Goal: Transaction & Acquisition: Subscribe to service/newsletter

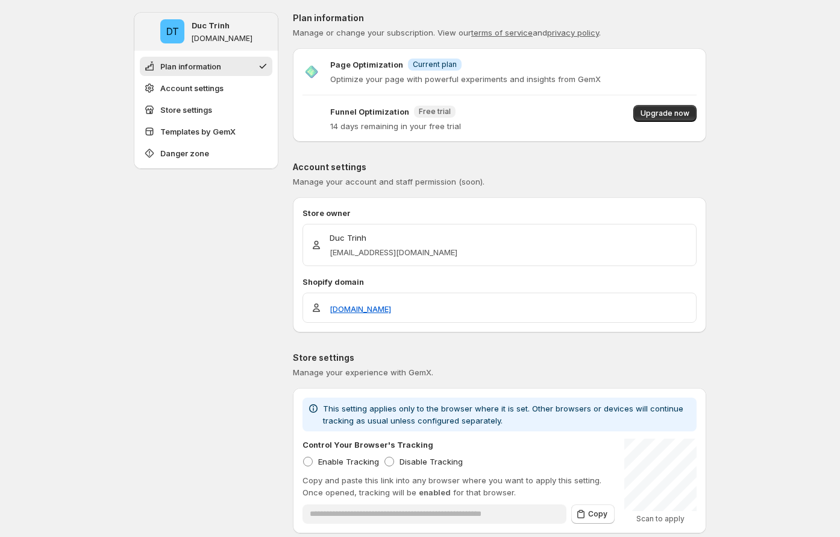
click at [415, 121] on p "14 days remaining in your free trial" at bounding box center [395, 126] width 131 height 12
click at [407, 132] on div at bounding box center [407, 132] width 0 height 0
click at [497, 126] on div "Funnel Optimization New Free trial 14 days remaining in your free trial Upgrade…" at bounding box center [500, 118] width 394 height 27
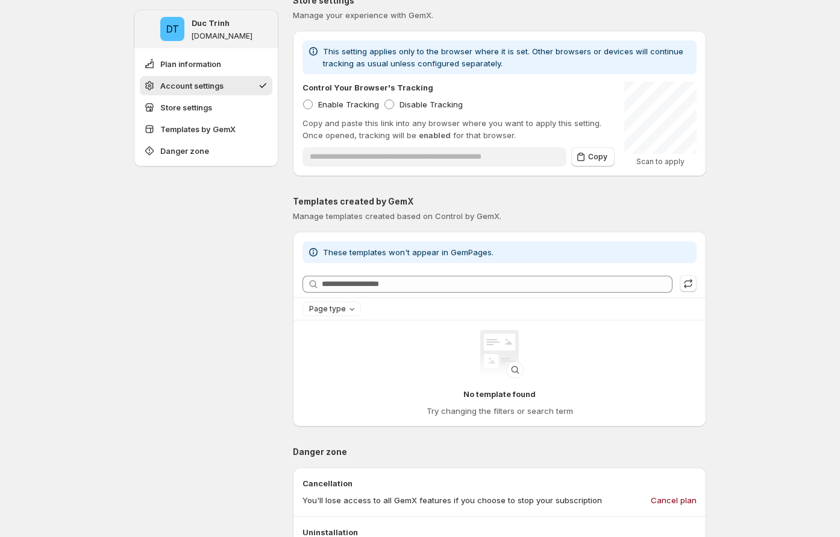
scroll to position [86, 0]
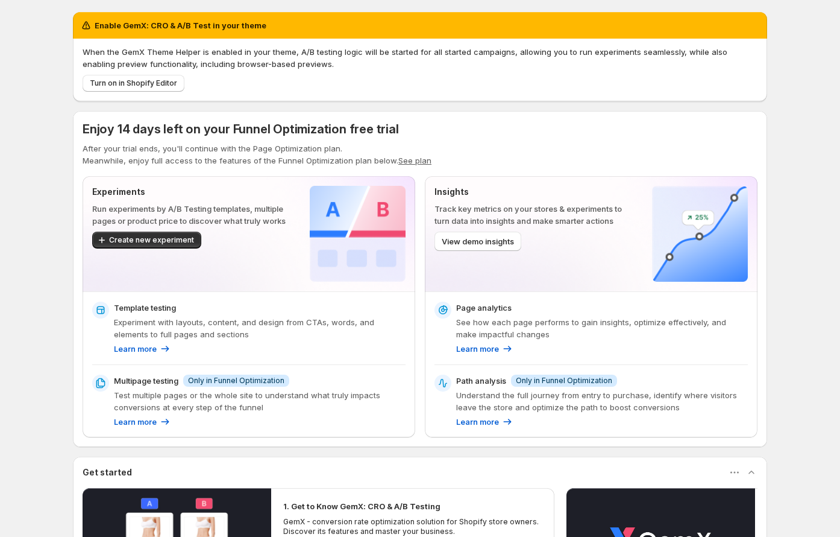
click at [241, 149] on p "After your trial ends, you'll continue with the Page Optimization plan." at bounding box center [420, 148] width 675 height 12
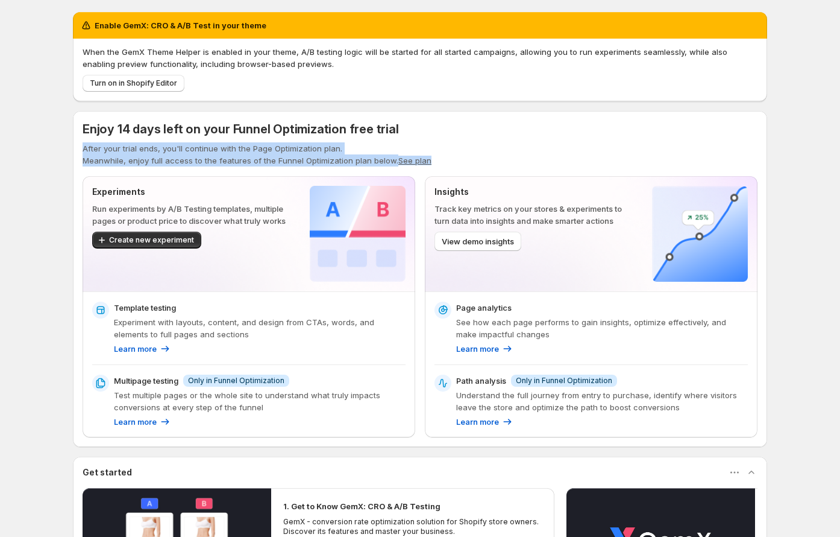
drag, startPoint x: 449, startPoint y: 160, endPoint x: 69, endPoint y: 143, distance: 380.8
click at [69, 143] on div "Enable GemX: CRO & A/B Test in your theme When the GemX Theme Helper is enabled…" at bounding box center [419, 391] width 723 height 782
click at [61, 127] on div at bounding box center [61, 127] width 0 height 0
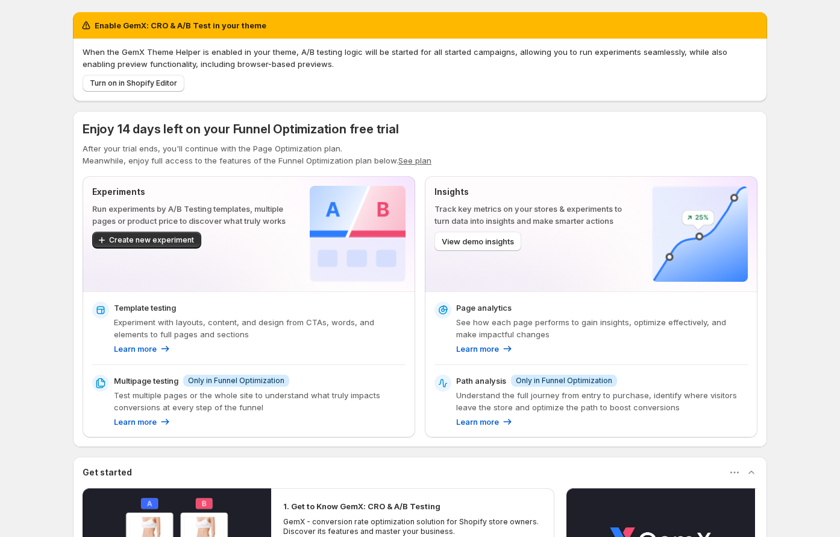
click at [286, 128] on span "Enjoy 14 days left on your Funnel Optimization free trial" at bounding box center [241, 129] width 317 height 14
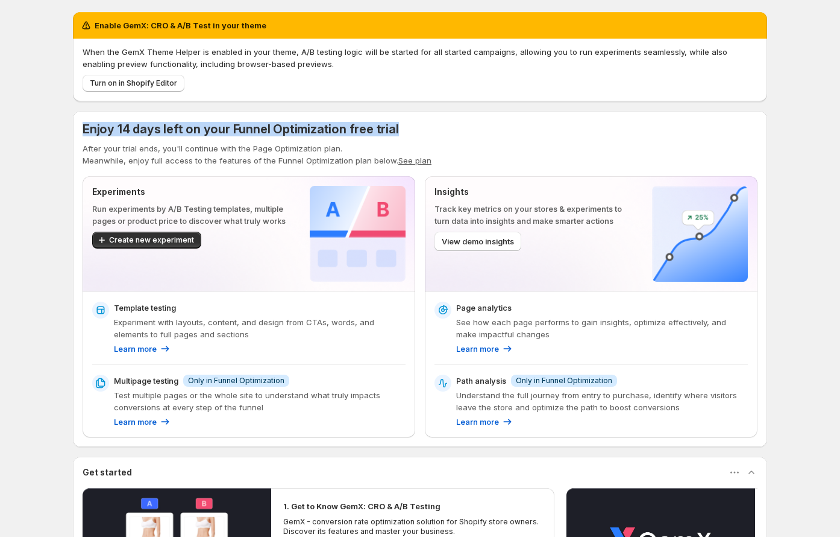
click at [286, 128] on span "Enjoy 14 days left on your Funnel Optimization free trial" at bounding box center [241, 129] width 317 height 14
click at [279, 105] on div at bounding box center [279, 105] width 0 height 0
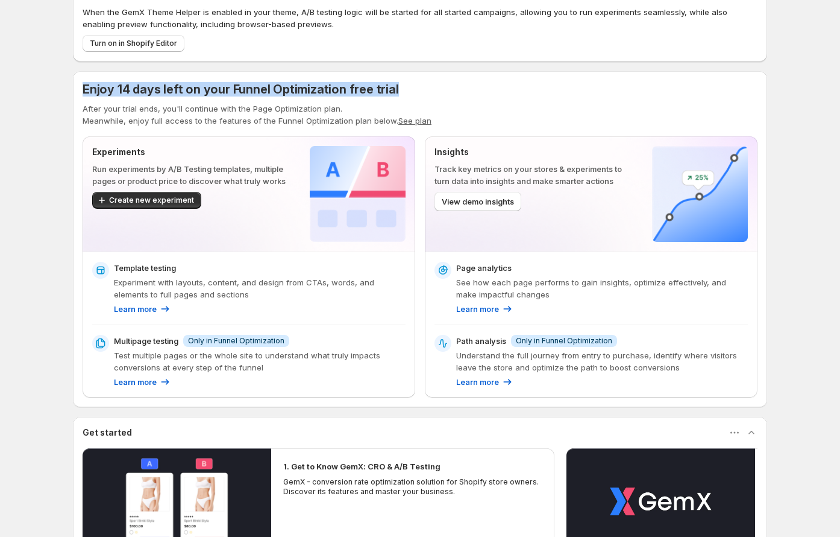
click at [464, 85] on div "Enjoy 14 days left on your Funnel Optimization free trial" at bounding box center [420, 89] width 675 height 17
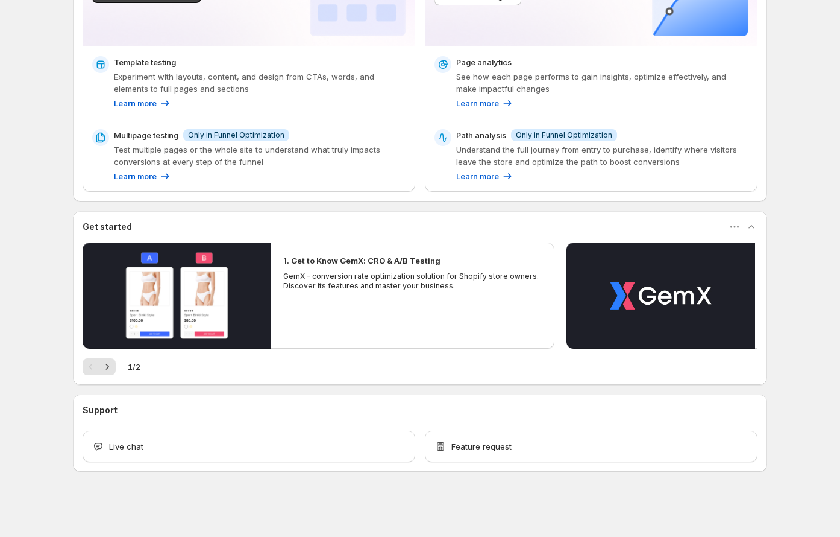
scroll to position [0, 0]
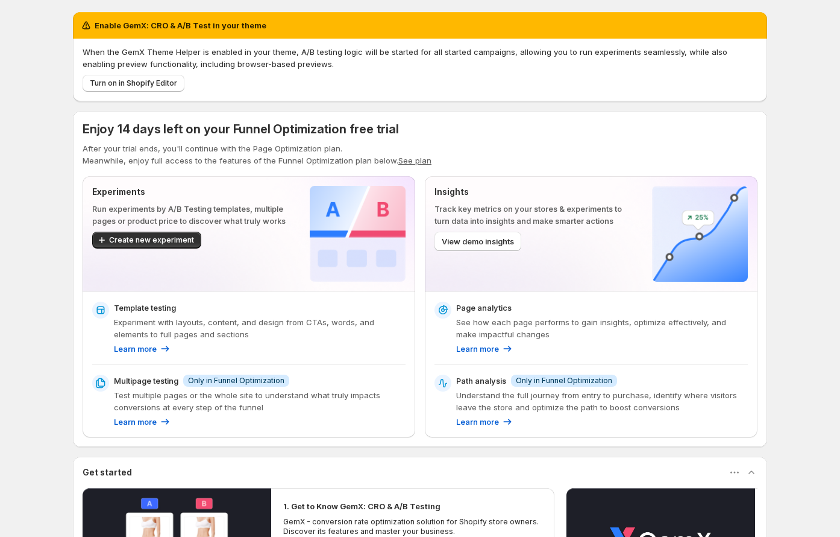
click at [280, 55] on p "When the GemX Theme Helper is enabled in your theme, A/B testing logic will be …" at bounding box center [420, 58] width 675 height 24
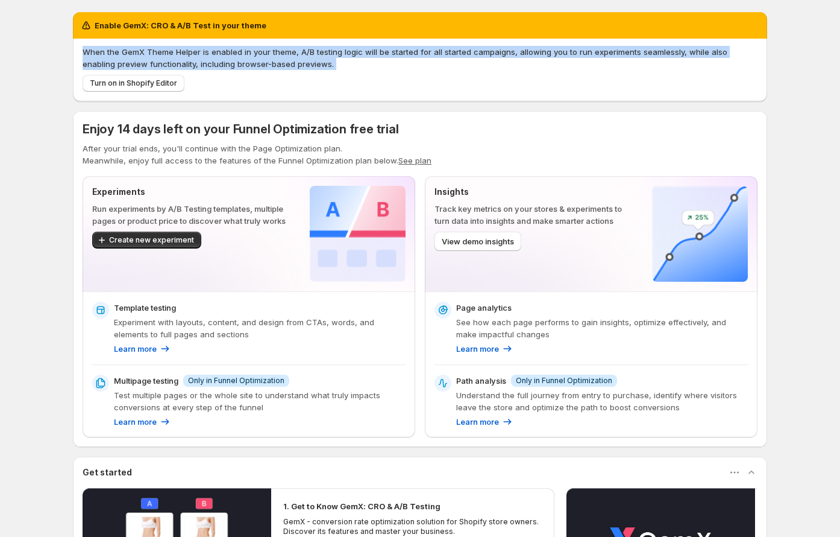
click at [280, 55] on p "When the GemX Theme Helper is enabled in your theme, A/B testing logic will be …" at bounding box center [420, 58] width 675 height 24
click at [304, 121] on div "Enjoy 14 days left on your Funnel Optimization free trial" at bounding box center [241, 129] width 317 height 17
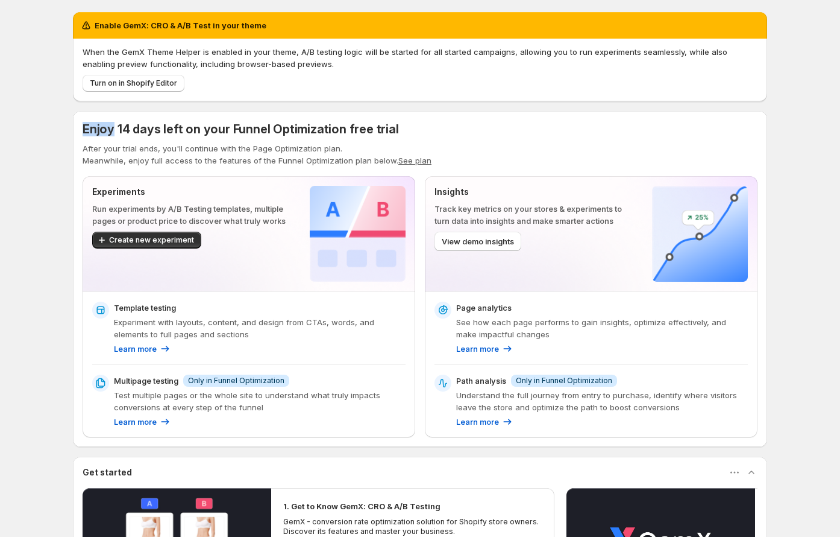
click at [304, 121] on div "Enjoy 14 days left on your Funnel Optimization free trial" at bounding box center [241, 129] width 317 height 17
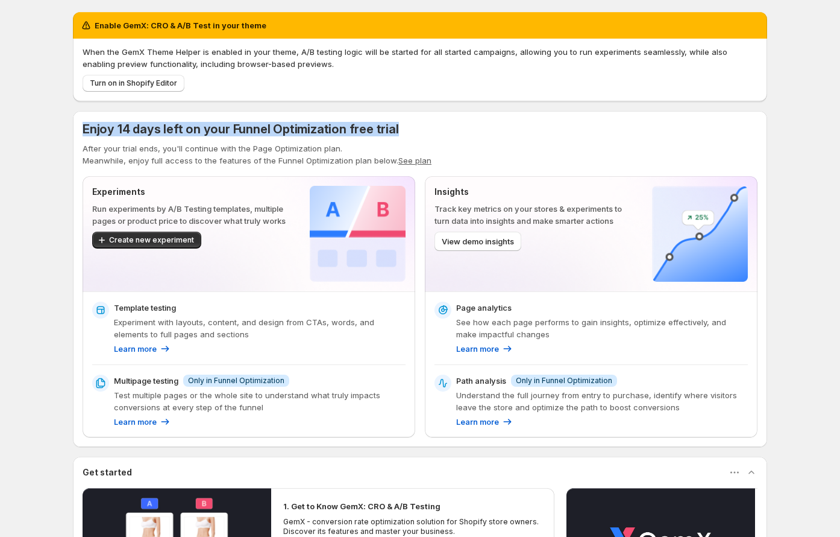
click at [304, 121] on div "Enjoy 14 days left on your Funnel Optimization free trial" at bounding box center [241, 129] width 317 height 17
click at [296, 105] on div at bounding box center [296, 105] width 0 height 0
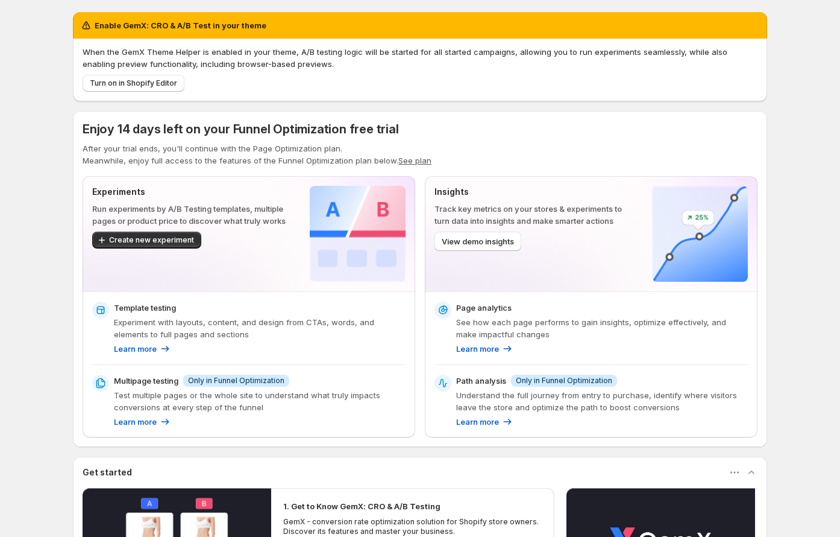
drag, startPoint x: 483, startPoint y: 132, endPoint x: 464, endPoint y: 134, distance: 18.8
click at [483, 132] on div "Enjoy 14 days left on your Funnel Optimization free trial" at bounding box center [420, 129] width 675 height 17
click at [222, 139] on div "Enjoy 14 days left on your Funnel Optimization free trial After your trial ends…" at bounding box center [420, 144] width 675 height 46
click at [225, 145] on p "After your trial ends, you'll continue with the Page Optimization plan." at bounding box center [420, 148] width 675 height 12
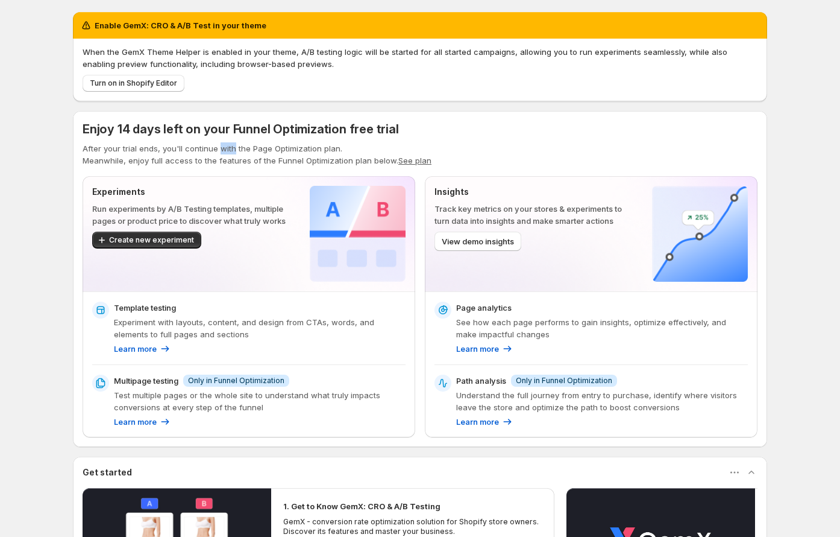
click at [225, 145] on p "After your trial ends, you'll continue with the Page Optimization plan." at bounding box center [420, 148] width 675 height 12
click at [217, 127] on div at bounding box center [217, 127] width 0 height 0
click at [351, 162] on p "Meanwhile, enjoy full access to the features of the Funnel Optimization plan be…" at bounding box center [420, 160] width 675 height 12
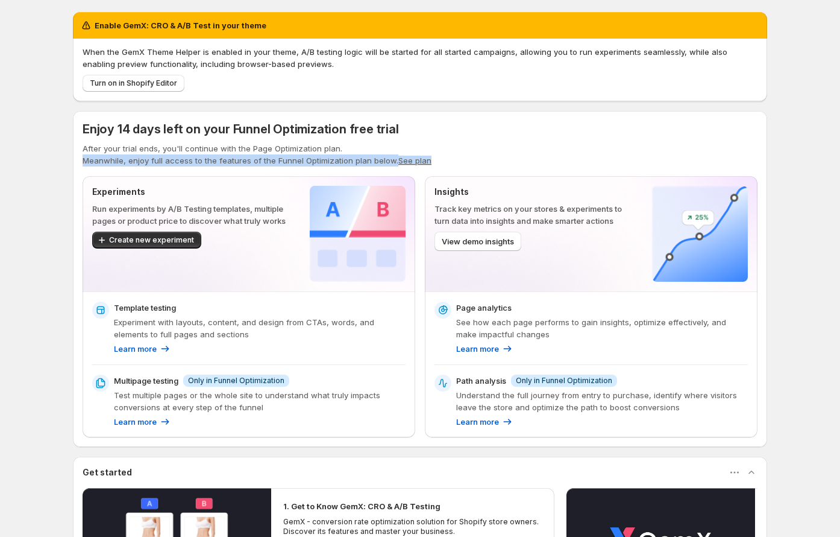
click at [351, 162] on p "Meanwhile, enjoy full access to the features of the Funnel Optimization plan be…" at bounding box center [420, 160] width 675 height 12
click at [344, 166] on div at bounding box center [344, 166] width 0 height 0
click at [496, 154] on p "Meanwhile, enjoy full access to the features of the Funnel Optimization plan be…" at bounding box center [420, 160] width 675 height 12
click at [391, 159] on p "Meanwhile, enjoy full access to the features of the Funnel Optimization plan be…" at bounding box center [420, 160] width 675 height 12
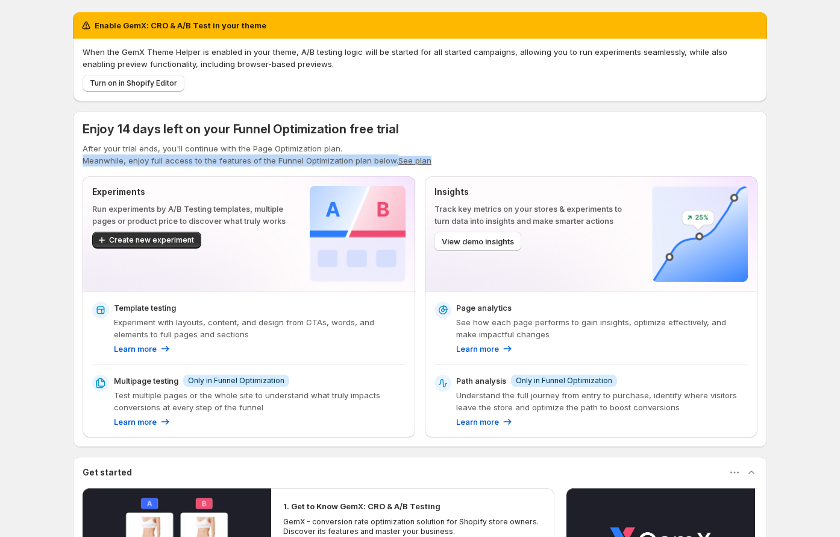
click at [391, 159] on p "Meanwhile, enjoy full access to the features of the Funnel Optimization plan be…" at bounding box center [420, 160] width 675 height 12
click at [452, 159] on p "Meanwhile, enjoy full access to the features of the Funnel Optimization plan be…" at bounding box center [420, 160] width 675 height 12
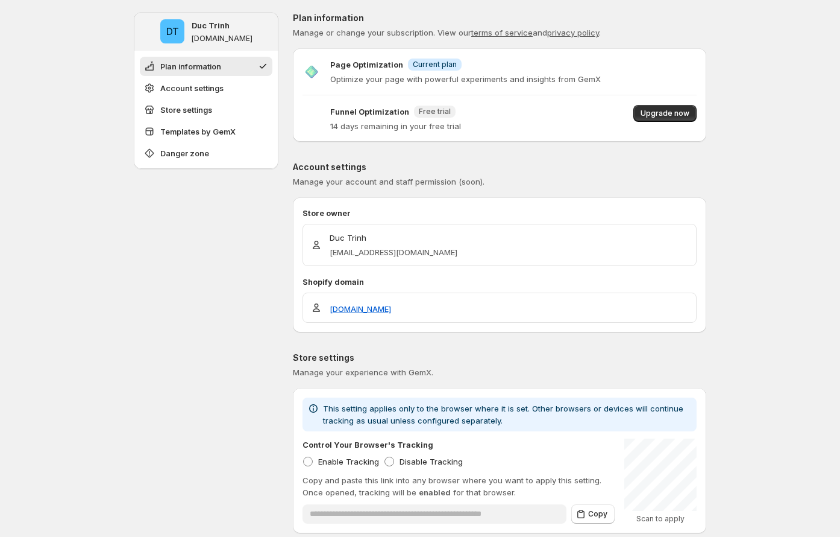
click at [447, 79] on p "Optimize your page with powerful experiments and insights from GemX" at bounding box center [465, 79] width 271 height 12
click at [447, 78] on p "Optimize your page with powerful experiments and insights from GemX" at bounding box center [465, 79] width 271 height 12
click at [439, 57] on div at bounding box center [439, 57] width 0 height 0
click at [448, 66] on span "Current plan" at bounding box center [435, 65] width 44 height 10
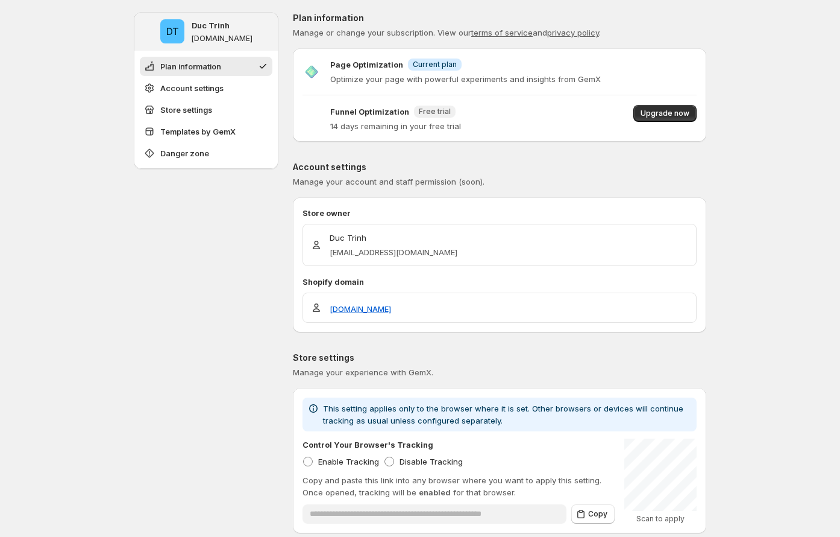
click at [446, 75] on p "Optimize your page with powerful experiments and insights from GemX" at bounding box center [465, 79] width 271 height 12
click at [496, 75] on p "Optimize your page with powerful experiments and insights from GemX" at bounding box center [465, 79] width 271 height 12
click at [449, 75] on p "Optimize your page with powerful experiments and insights from GemX" at bounding box center [465, 79] width 271 height 12
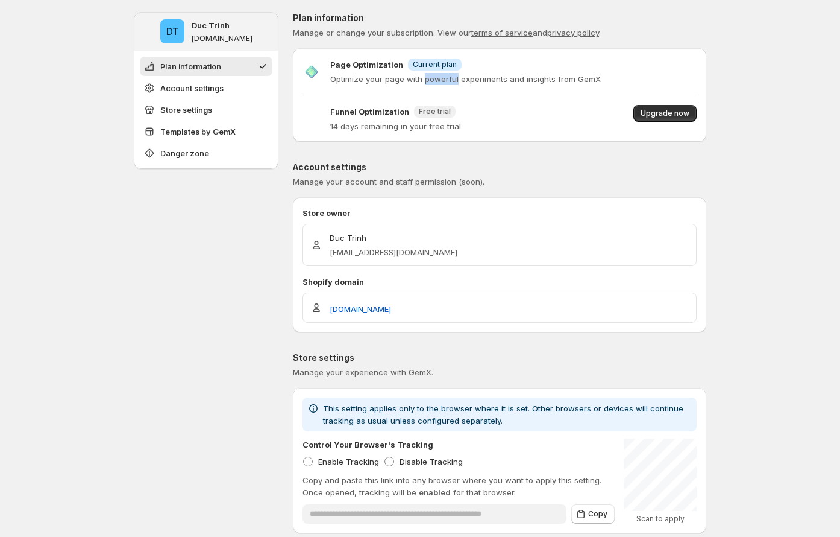
click at [449, 75] on p "Optimize your page with powerful experiments and insights from GemX" at bounding box center [465, 79] width 271 height 12
click at [441, 57] on div at bounding box center [441, 57] width 0 height 0
click at [515, 76] on p "Optimize your page with powerful experiments and insights from GemX" at bounding box center [465, 79] width 271 height 12
click at [665, 113] on span "Upgrade now" at bounding box center [665, 114] width 49 height 10
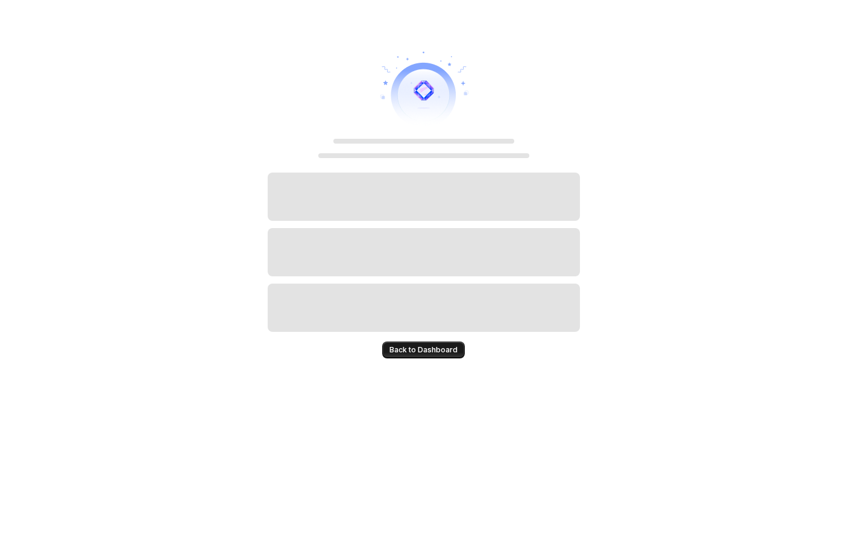
click at [430, 353] on span "Back to Dashboard" at bounding box center [423, 350] width 68 height 10
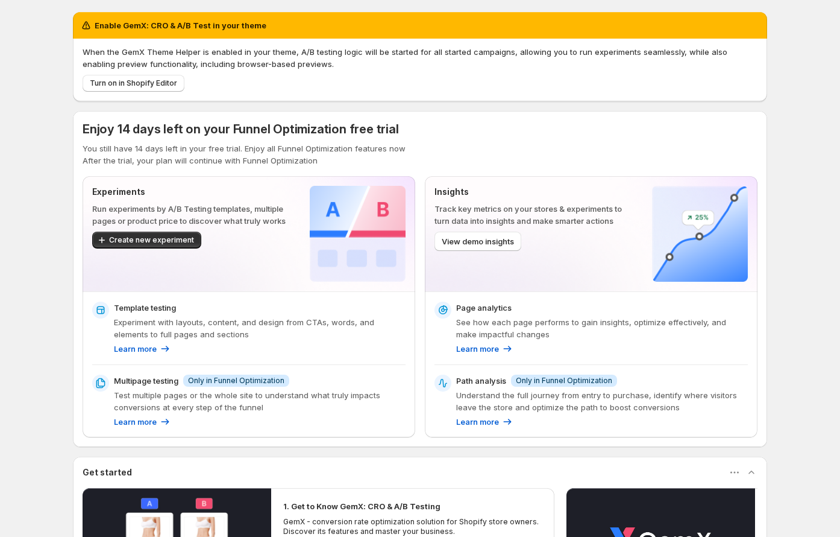
click at [338, 148] on p "You still have 14 days left in your free trial. Enjoy all Funnel Optimization f…" at bounding box center [420, 148] width 675 height 12
click at [330, 154] on div at bounding box center [330, 154] width 0 height 0
click at [396, 160] on p "After the trial, your plan will continue with Funnel Optimization" at bounding box center [420, 160] width 675 height 12
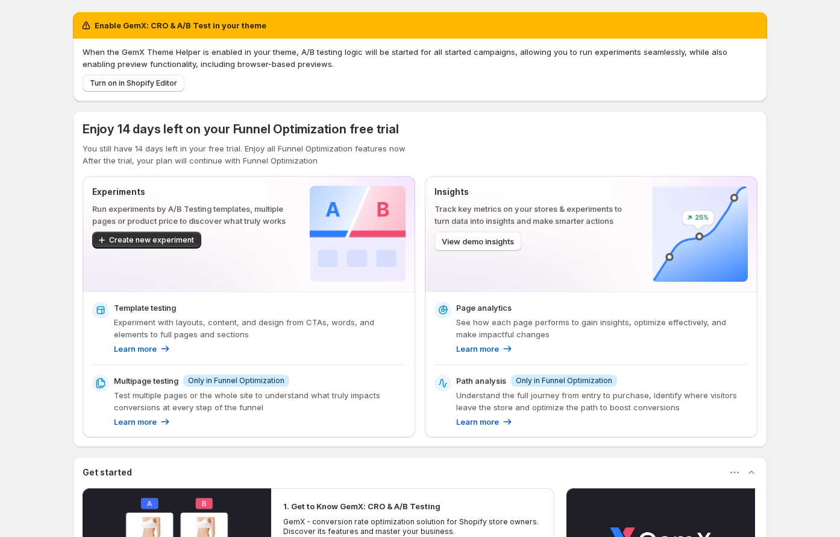
click at [277, 160] on p "After the trial, your plan will continue with Funnel Optimization" at bounding box center [420, 160] width 675 height 12
click at [269, 166] on div at bounding box center [269, 166] width 0 height 0
click at [400, 162] on p "After the trial, your plan will continue with Funnel Optimization" at bounding box center [420, 160] width 675 height 12
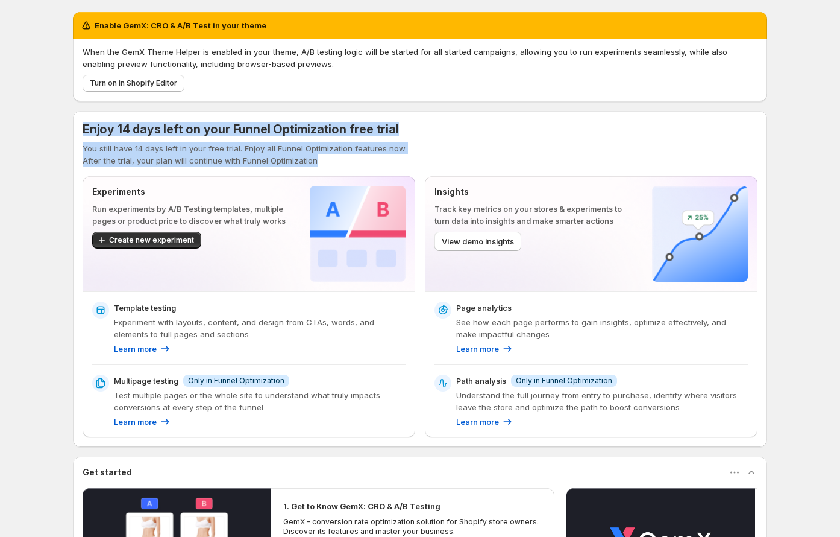
drag, startPoint x: 337, startPoint y: 158, endPoint x: 87, endPoint y: 134, distance: 251.3
click at [87, 134] on div "Enjoy 14 days left on your Funnel Optimization free trial You still have 14 day…" at bounding box center [420, 144] width 675 height 46
click at [220, 136] on div "Enjoy 14 days left on your Funnel Optimization free trial" at bounding box center [241, 129] width 317 height 17
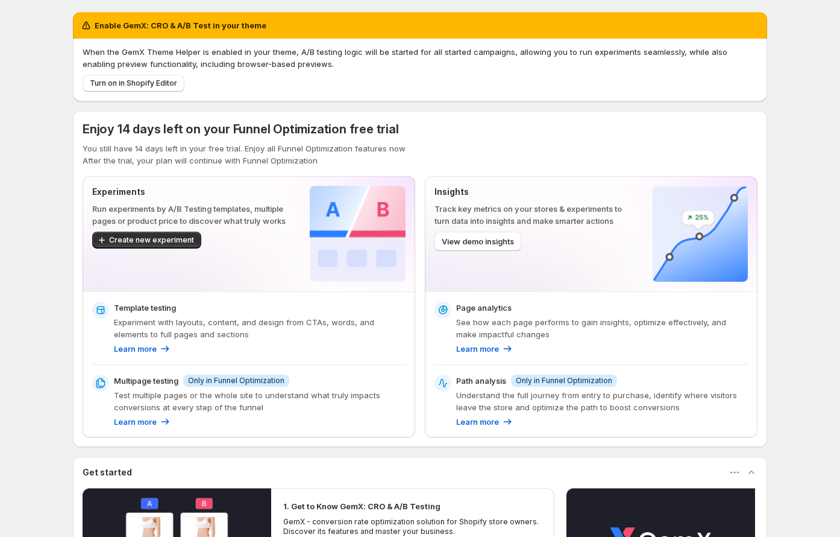
click at [220, 136] on div "Enjoy 14 days left on your Funnel Optimization free trial" at bounding box center [241, 129] width 317 height 17
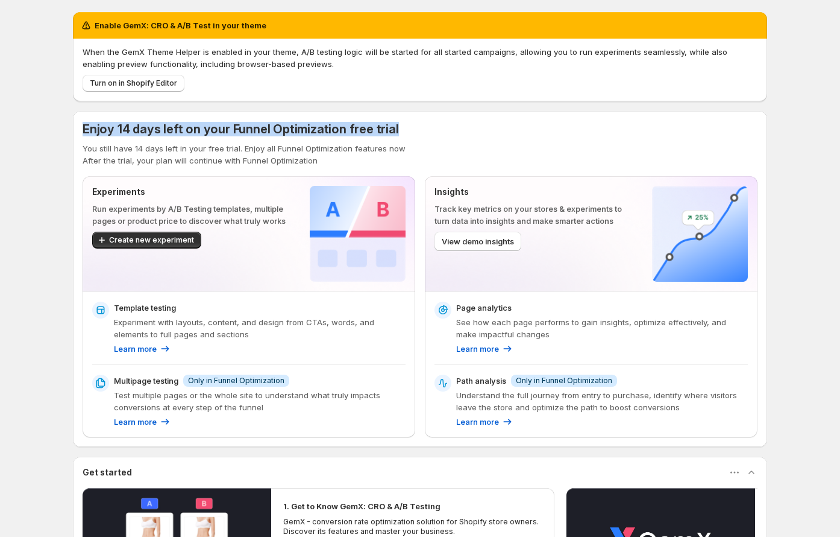
click at [220, 136] on div "Enjoy 14 days left on your Funnel Optimization free trial" at bounding box center [241, 129] width 317 height 17
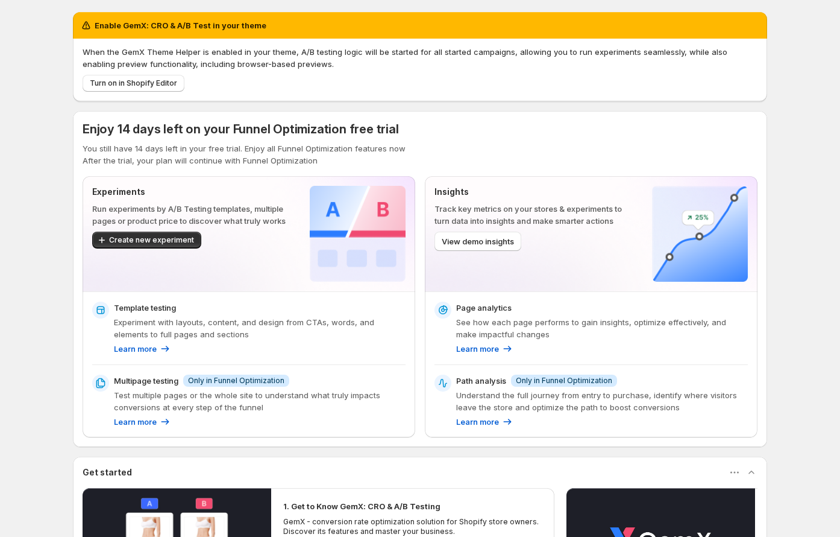
click at [385, 147] on p "You still have 14 days left in your free trial. Enjoy all Funnel Optimization f…" at bounding box center [420, 148] width 675 height 12
click at [393, 154] on p "After the trial, your plan will continue with Funnel Optimization" at bounding box center [420, 160] width 675 height 12
click at [353, 145] on p "You still have 14 days left in your free trial. Enjoy all Funnel Optimization f…" at bounding box center [420, 148] width 675 height 12
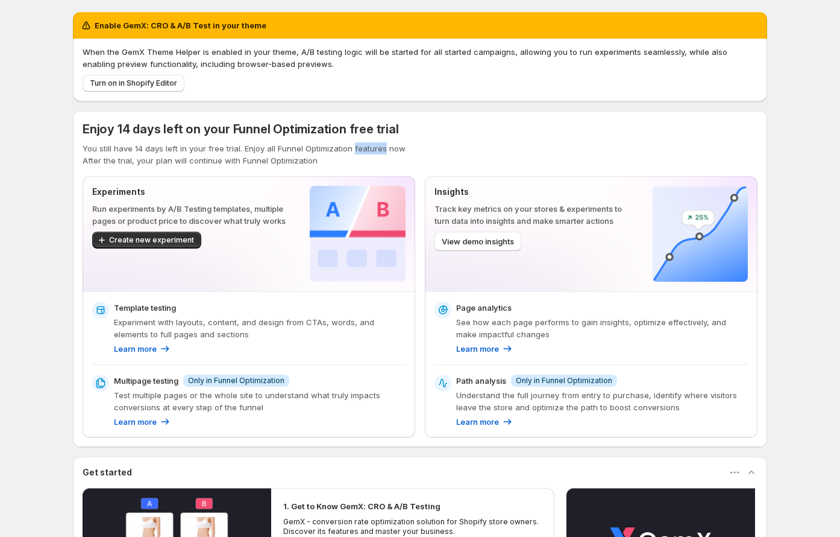
click at [353, 145] on p "You still have 14 days left in your free trial. Enjoy all Funnel Optimization f…" at bounding box center [420, 148] width 675 height 12
click at [408, 142] on p "You still have 14 days left in your free trial. Enjoy all Funnel Optimization f…" at bounding box center [420, 148] width 675 height 12
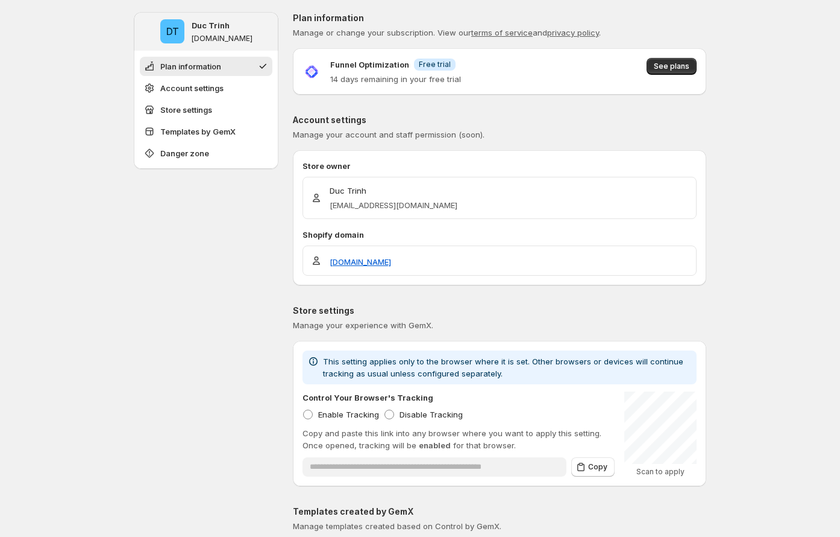
click at [362, 69] on p "Funnel Optimization" at bounding box center [369, 64] width 79 height 12
click at [354, 69] on div at bounding box center [354, 69] width 0 height 0
click at [480, 81] on div "Funnel Optimization Info Free trial 14 days remaining in your free trial See pl…" at bounding box center [500, 71] width 394 height 27
click at [418, 80] on p "14 days remaining in your free trial" at bounding box center [395, 79] width 131 height 12
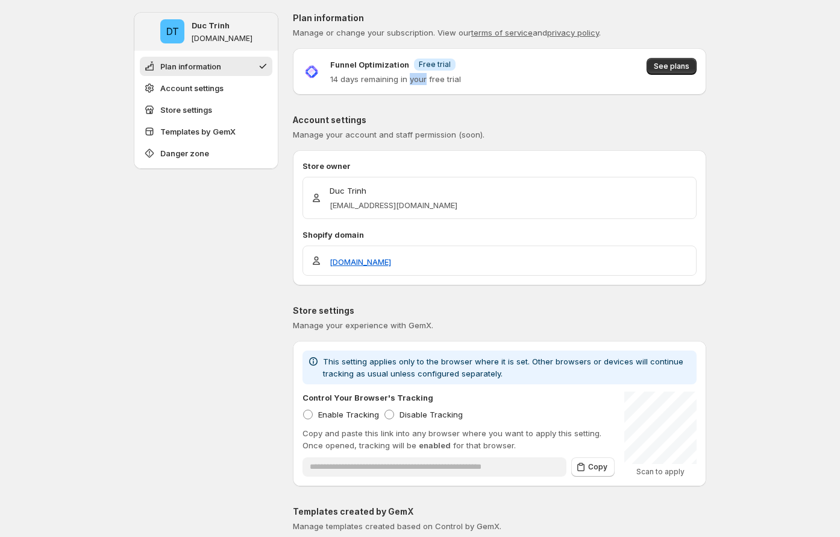
click at [418, 80] on p "14 days remaining in your free trial" at bounding box center [395, 79] width 131 height 12
click at [369, 66] on p "Funnel Optimization" at bounding box center [369, 64] width 79 height 12
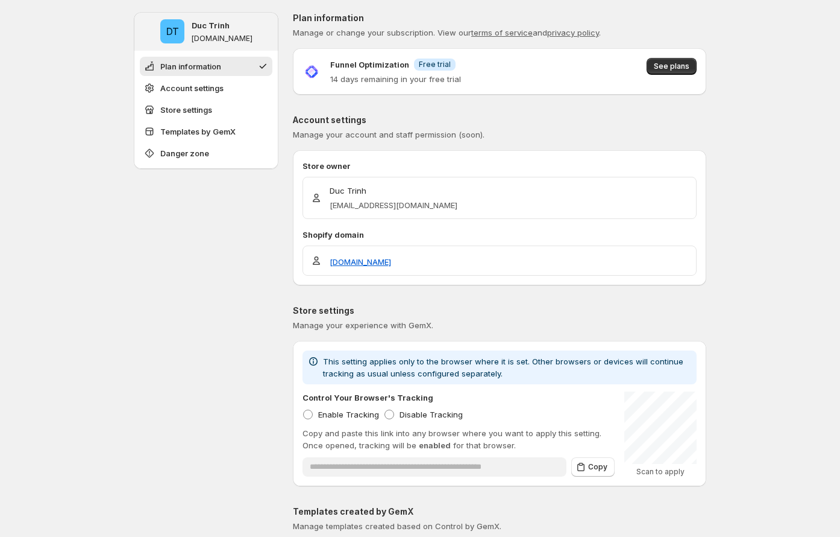
click at [506, 87] on div "Funnel Optimization Info Free trial 14 days remaining in your free trial See pl…" at bounding box center [500, 71] width 414 height 46
drag, startPoint x: 473, startPoint y: 79, endPoint x: 323, endPoint y: 66, distance: 150.1
click at [323, 66] on div "Funnel Optimization Info Free trial 14 days remaining in your free trial See pl…" at bounding box center [500, 71] width 394 height 27
click at [567, 83] on div "Funnel Optimization Info Free trial 14 days remaining in your free trial See pl…" at bounding box center [500, 71] width 394 height 27
click at [657, 71] on button "See plans" at bounding box center [672, 66] width 50 height 17
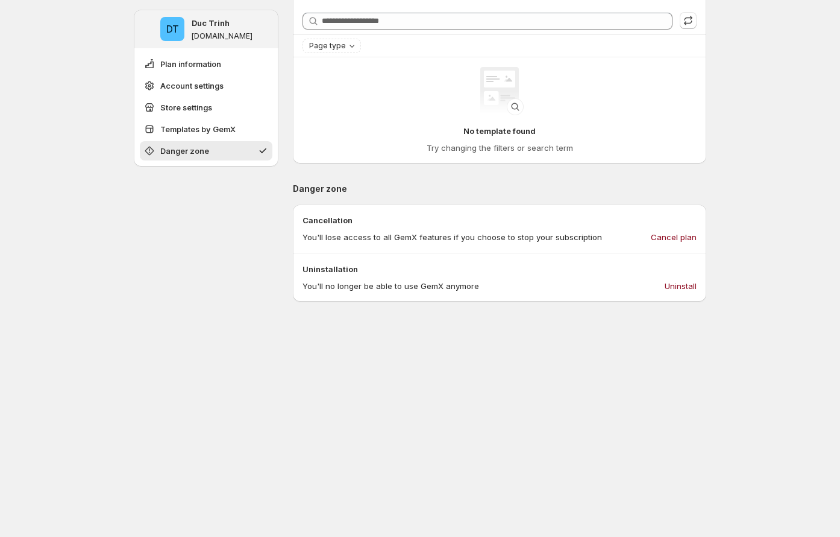
scroll to position [757, 0]
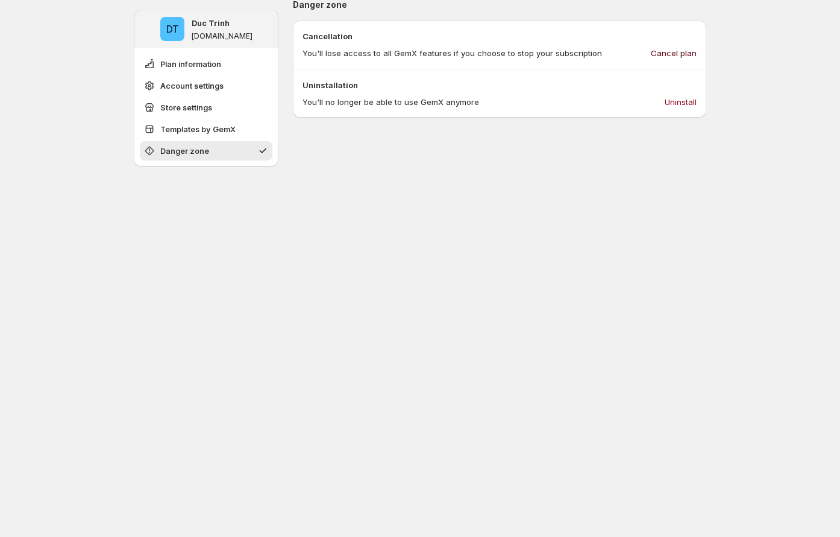
click at [679, 58] on span "Cancel plan" at bounding box center [674, 53] width 46 height 12
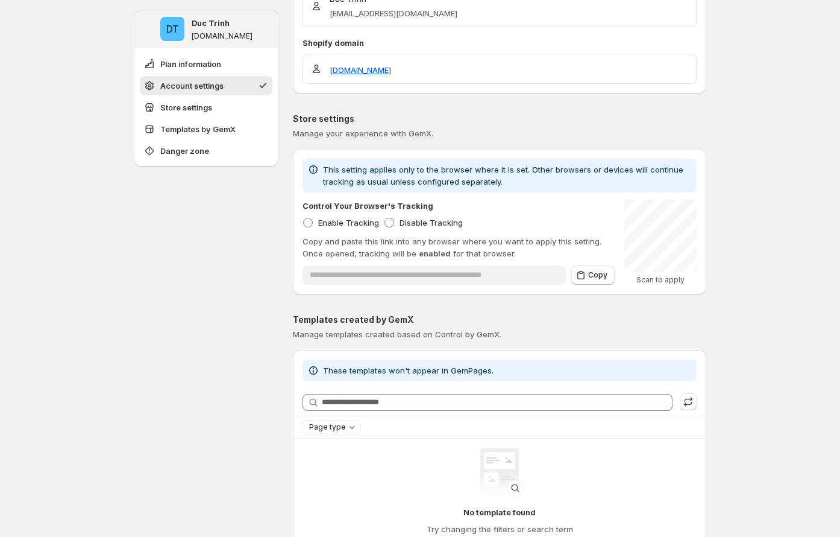
scroll to position [0, 0]
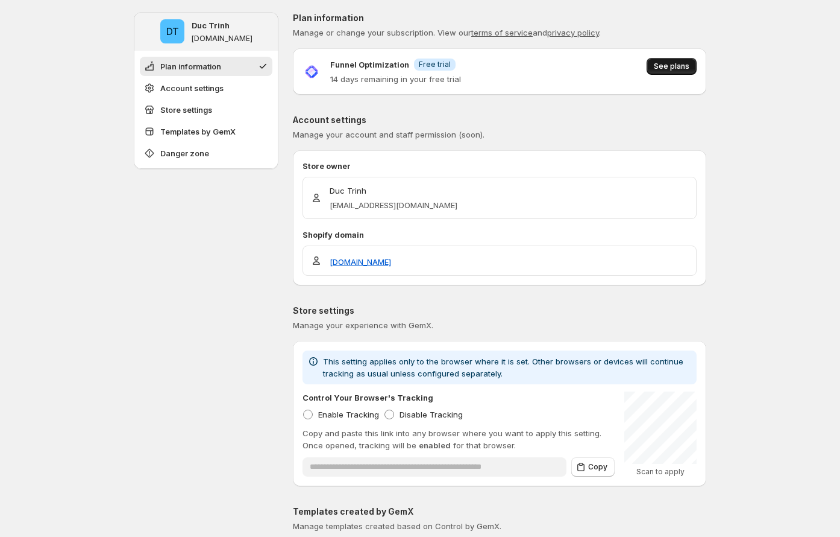
click at [664, 66] on span "See plans" at bounding box center [672, 66] width 36 height 10
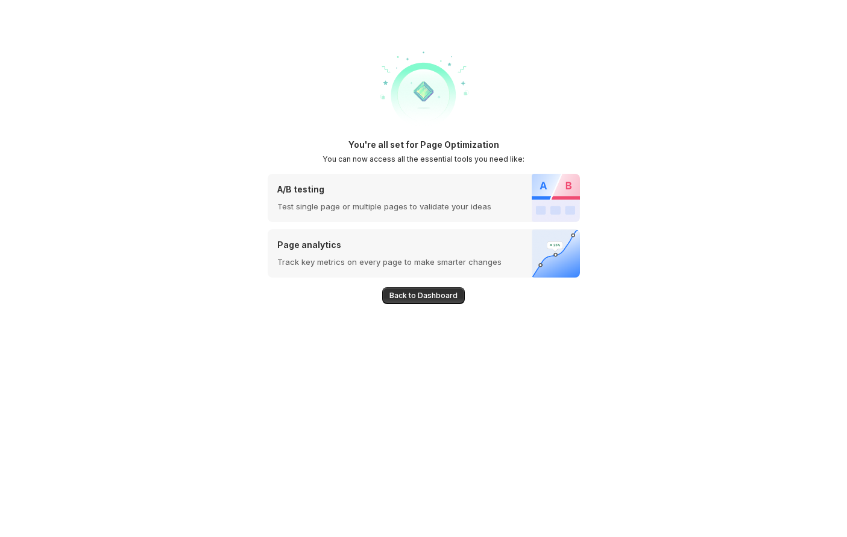
click at [433, 286] on div "Back to Dashboard" at bounding box center [424, 324] width 312 height 94
click at [427, 300] on span "Back to Dashboard" at bounding box center [423, 296] width 68 height 10
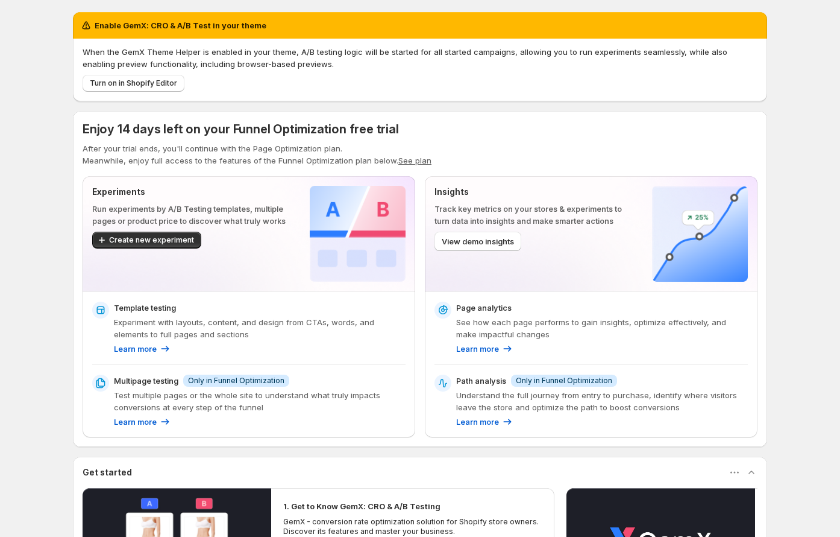
click at [309, 115] on div "Enable GemX: CRO & A/B Test in your theme When the GemX Theme Helper is enabled…" at bounding box center [420, 364] width 695 height 705
click at [267, 151] on p "After your trial ends, you'll continue with the Page Optimization plan." at bounding box center [420, 148] width 675 height 12
click at [259, 154] on div at bounding box center [259, 154] width 0 height 0
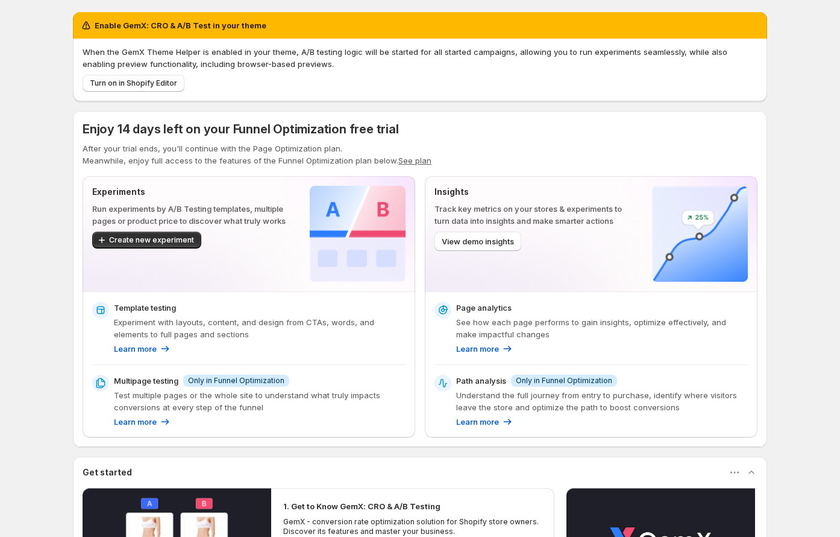
click at [357, 156] on p "Meanwhile, enjoy full access to the features of the Funnel Optimization plan be…" at bounding box center [420, 160] width 675 height 12
click at [358, 156] on p "Meanwhile, enjoy full access to the features of the Funnel Optimization plan be…" at bounding box center [420, 160] width 675 height 12
click at [350, 139] on div at bounding box center [350, 139] width 0 height 0
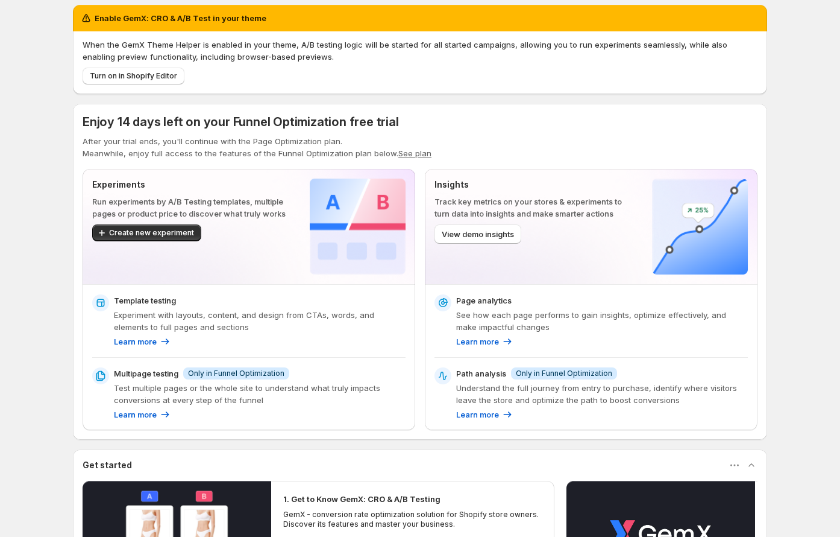
click at [358, 115] on span "Enjoy 14 days left on your Funnel Optimization free trial" at bounding box center [241, 122] width 317 height 14
click at [367, 125] on span "Enjoy 14 days left on your Funnel Optimization free trial" at bounding box center [241, 122] width 317 height 14
click at [359, 130] on div at bounding box center [359, 130] width 0 height 0
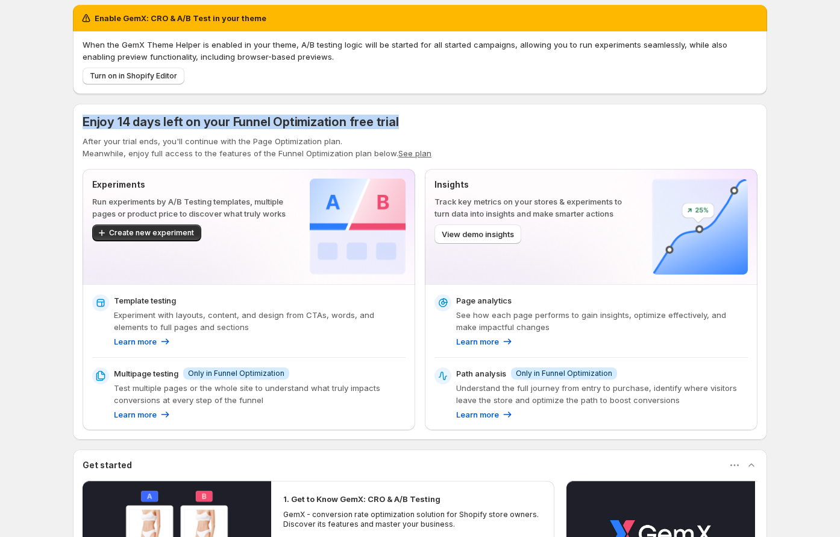
click at [504, 124] on div "Enjoy 14 days left on your Funnel Optimization free trial" at bounding box center [420, 121] width 675 height 17
click at [274, 121] on span "Enjoy 14 days left on your Funnel Optimization free trial" at bounding box center [241, 122] width 317 height 14
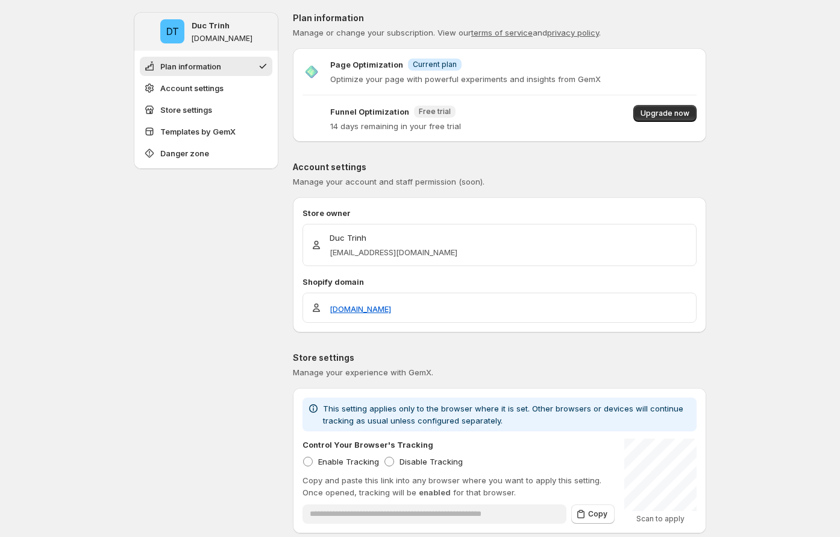
click at [432, 77] on p "Optimize your page with powerful experiments and insights from GemX" at bounding box center [465, 79] width 271 height 12
click at [424, 57] on div at bounding box center [424, 57] width 0 height 0
click at [516, 70] on div "Page Optimization Info Current plan" at bounding box center [465, 64] width 271 height 13
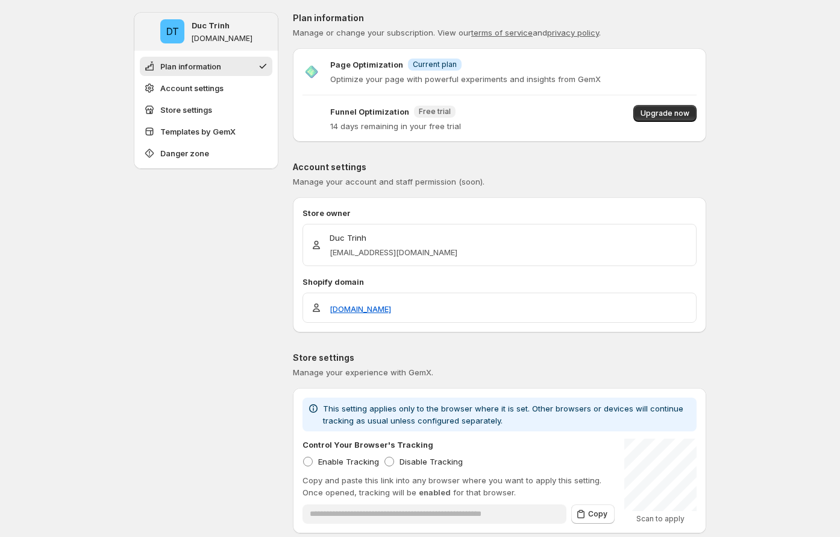
click at [383, 130] on p "14 days remaining in your free trial" at bounding box center [395, 126] width 131 height 12
click at [383, 121] on p "14 days remaining in your free trial" at bounding box center [395, 126] width 131 height 12
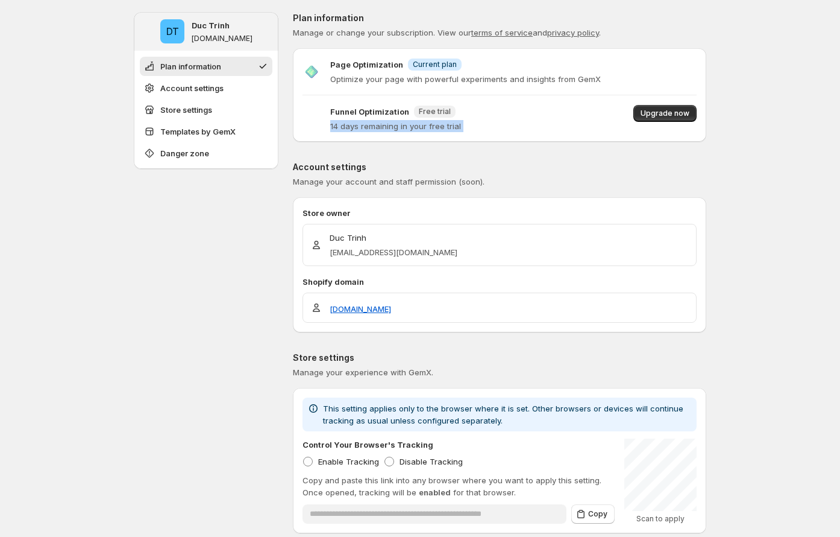
click at [375, 132] on div at bounding box center [375, 132] width 0 height 0
drag, startPoint x: 562, startPoint y: 127, endPoint x: 550, endPoint y: 122, distance: 13.5
click at [562, 128] on div "Funnel Optimization New Free trial 14 days remaining in your free trial Upgrade…" at bounding box center [500, 118] width 394 height 27
click at [648, 118] on span "Upgrade now" at bounding box center [665, 114] width 49 height 10
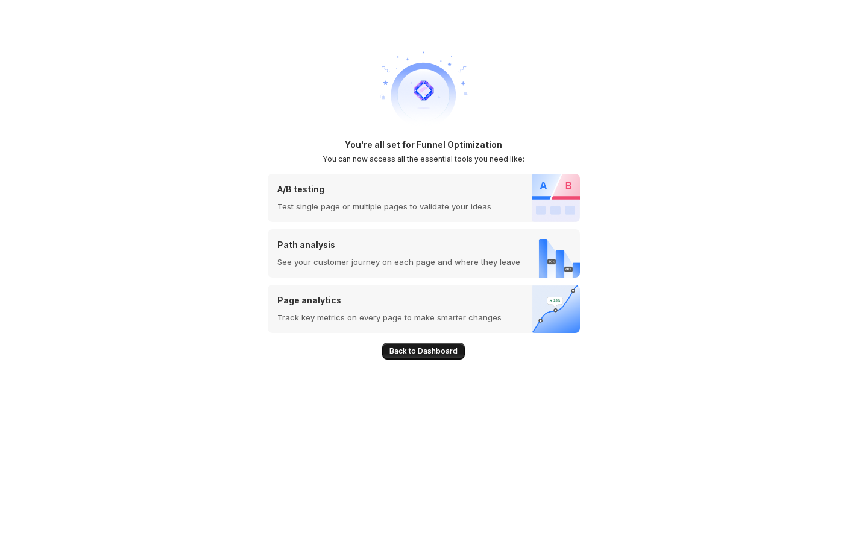
click at [439, 345] on button "Back to Dashboard" at bounding box center [423, 350] width 83 height 17
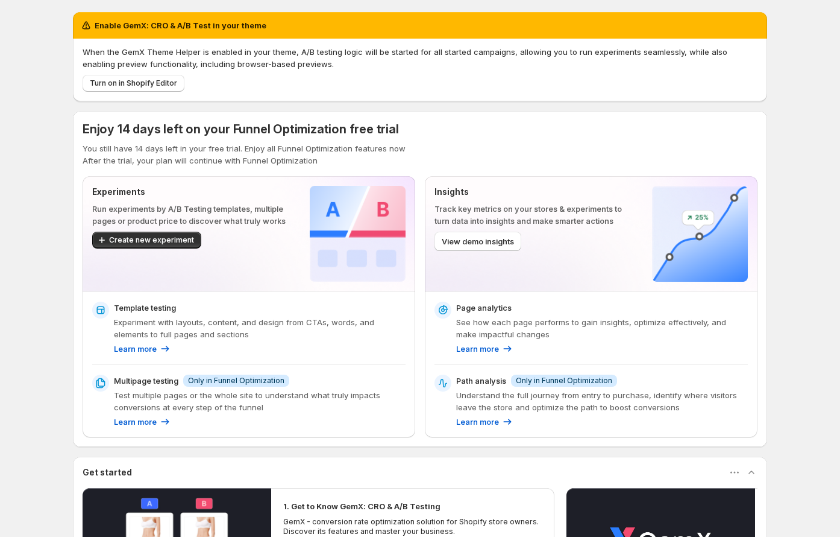
click at [592, 148] on p "You still have 14 days left in your free trial. Enjoy all Funnel Optimization f…" at bounding box center [420, 148] width 675 height 12
click at [340, 145] on p "You still have 14 days left in your free trial. Enjoy all Funnel Optimization f…" at bounding box center [420, 148] width 675 height 12
click at [340, 144] on p "You still have 14 days left in your free trial. Enjoy all Funnel Optimization f…" at bounding box center [420, 148] width 675 height 12
click at [332, 127] on div at bounding box center [332, 127] width 0 height 0
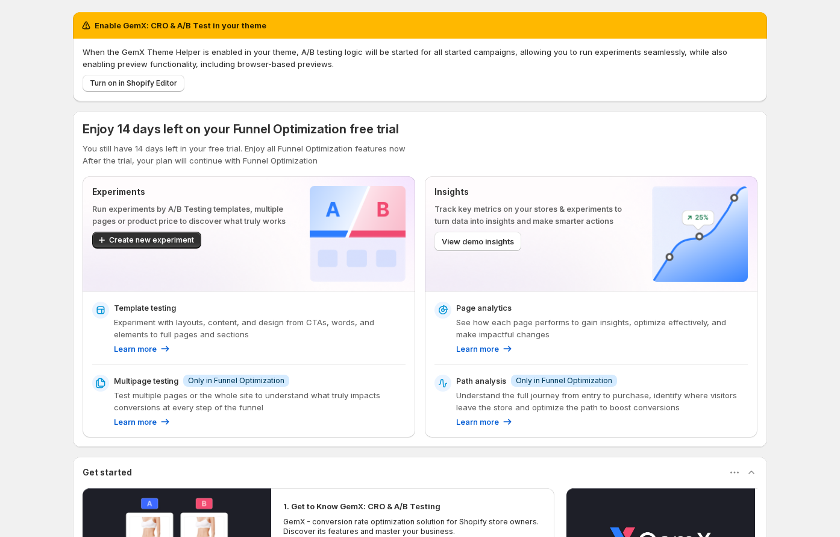
click at [254, 137] on div "Enjoy 14 days left on your Funnel Optimization free trial" at bounding box center [241, 129] width 317 height 17
click at [245, 156] on p "After the trial, your plan will continue with Funnel Optimization" at bounding box center [420, 160] width 675 height 12
click at [237, 139] on div at bounding box center [237, 139] width 0 height 0
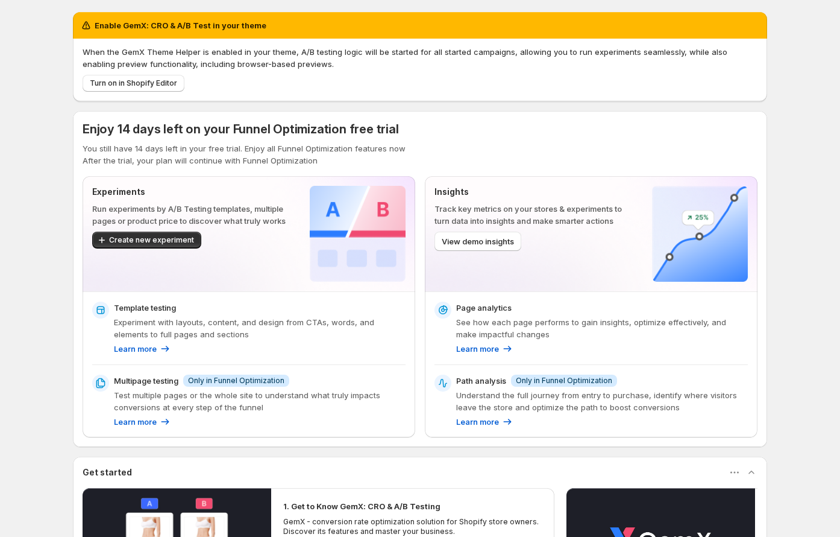
click at [408, 149] on p "You still have 14 days left in your free trial. Enjoy all Funnel Optimization f…" at bounding box center [420, 148] width 675 height 12
click at [439, 137] on div "Enjoy 14 days left on your Funnel Optimization free trial You still have 14 day…" at bounding box center [420, 144] width 675 height 46
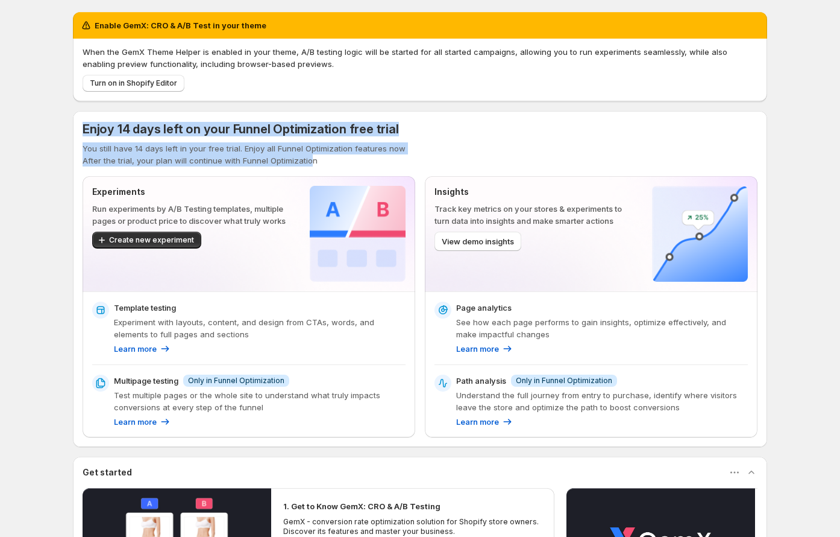
drag, startPoint x: 310, startPoint y: 159, endPoint x: 81, endPoint y: 131, distance: 231.4
click at [81, 131] on div "Enjoy 14 days left on your Funnel Optimization free trial You still have 14 day…" at bounding box center [420, 279] width 695 height 336
click at [307, 142] on p "You still have 14 days left in your free trial. Enjoy all Funnel Optimization f…" at bounding box center [420, 148] width 675 height 12
drag, startPoint x: 335, startPoint y: 158, endPoint x: 78, endPoint y: 131, distance: 257.6
click at [78, 131] on div "Enjoy 14 days left on your Funnel Optimization free trial You still have 14 day…" at bounding box center [420, 279] width 695 height 336
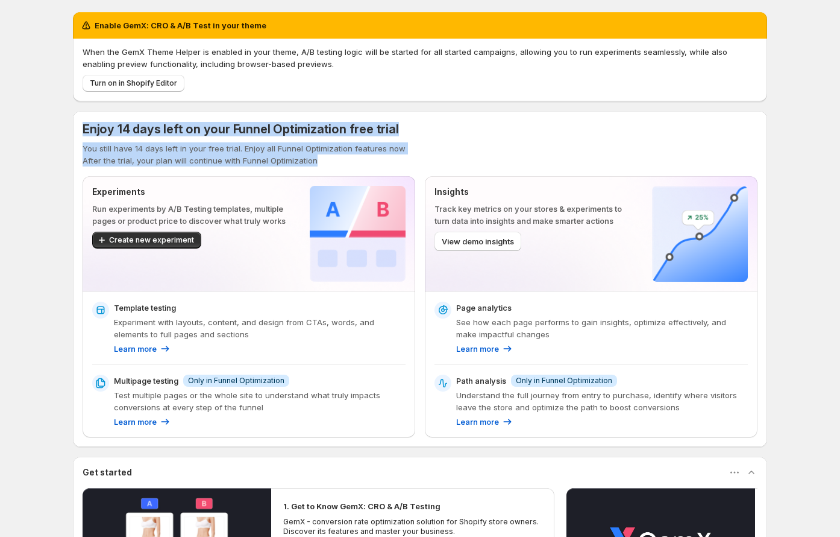
click at [454, 117] on div "Enjoy 14 days left on your Funnel Optimization free trial You still have 14 day…" at bounding box center [420, 279] width 695 height 336
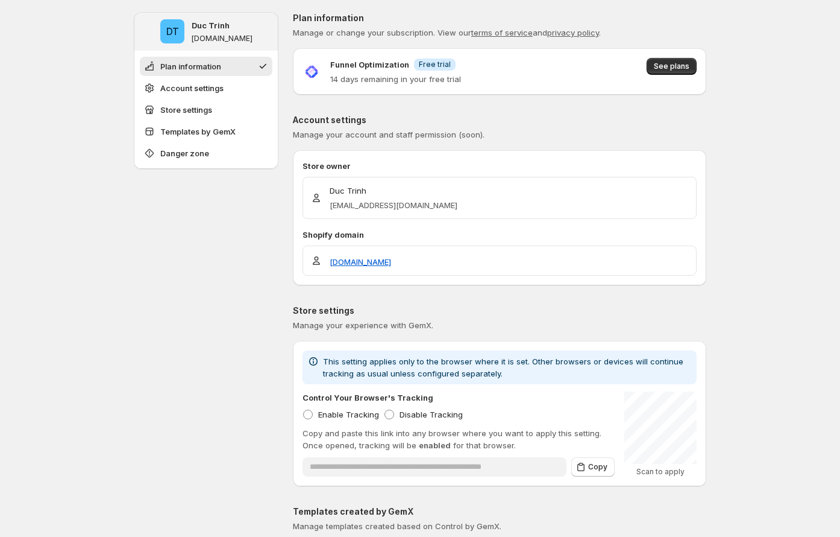
click at [435, 83] on p "14 days remaining in your free trial" at bounding box center [395, 79] width 131 height 12
click at [538, 73] on div "Funnel Optimization Info Free trial 14 days remaining in your free trial See pl…" at bounding box center [500, 71] width 394 height 27
click at [427, 79] on p "14 days remaining in your free trial" at bounding box center [395, 79] width 131 height 12
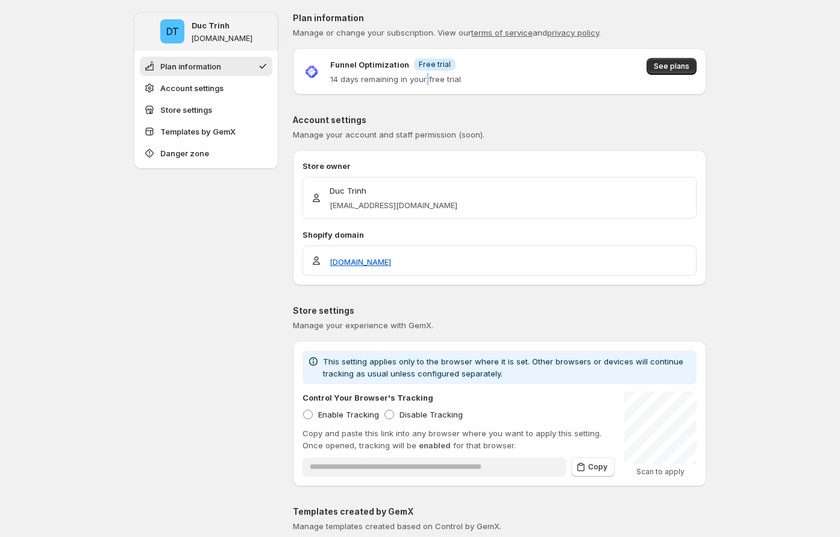
click at [427, 79] on p "14 days remaining in your free trial" at bounding box center [395, 79] width 131 height 12
click at [541, 76] on div "Funnel Optimization Info Free trial 14 days remaining in your free trial See pl…" at bounding box center [500, 71] width 394 height 27
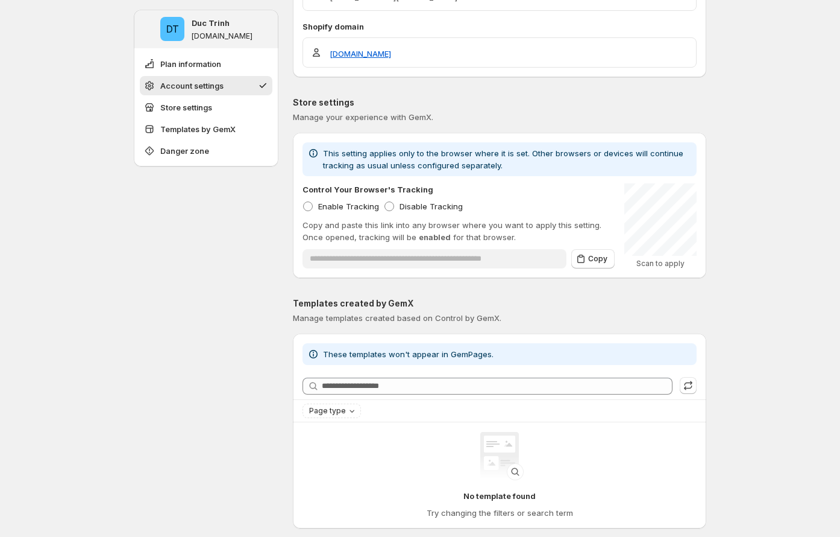
scroll to position [146, 0]
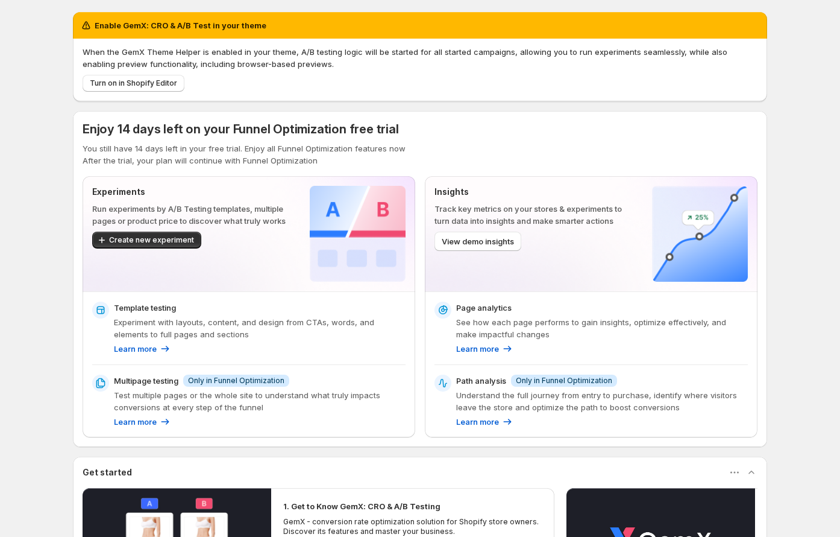
click at [224, 129] on span "Enjoy 14 days left on your Funnel Optimization free trial" at bounding box center [241, 129] width 317 height 14
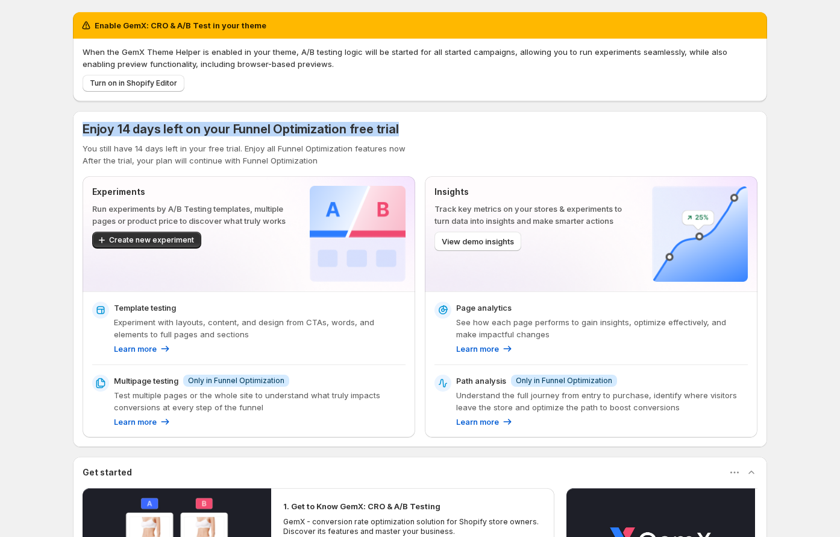
click at [224, 129] on span "Enjoy 14 days left on your Funnel Optimization free trial" at bounding box center [241, 129] width 317 height 14
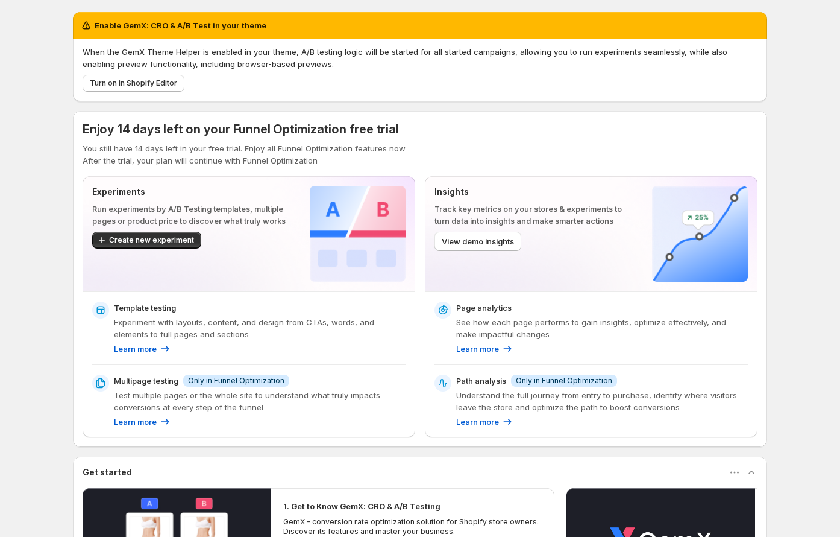
click at [248, 136] on div "Enjoy 14 days left on your Funnel Optimization free trial" at bounding box center [241, 129] width 317 height 17
click at [248, 136] on span "Enjoy 14 days left on your Funnel Optimization free trial" at bounding box center [241, 129] width 317 height 14
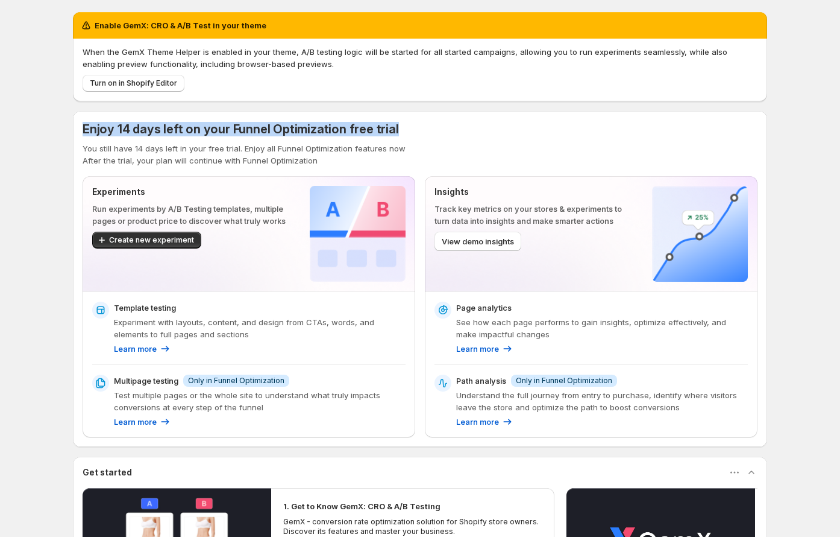
click at [248, 136] on span "Enjoy 14 days left on your Funnel Optimization free trial" at bounding box center [241, 129] width 317 height 14
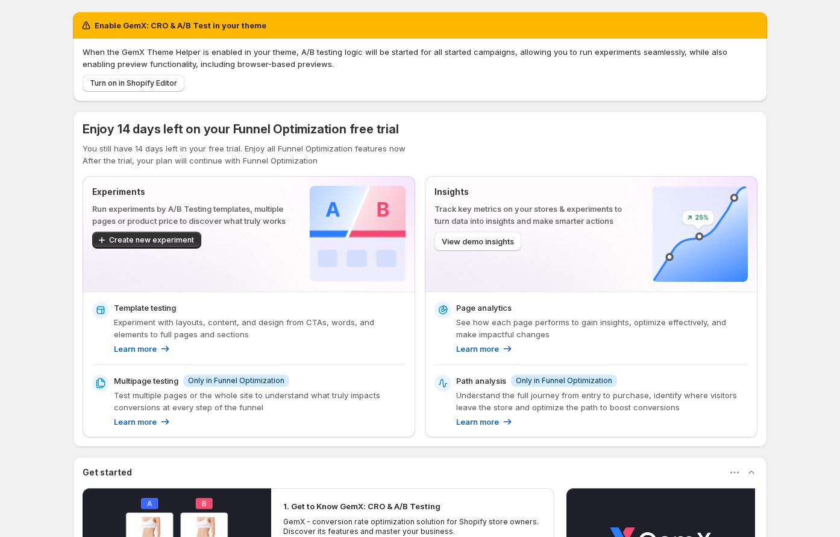
click at [46, 219] on div "Enable GemX: CRO & A/B Test in your theme When the GemX Theme Helper is enabled…" at bounding box center [420, 391] width 840 height 782
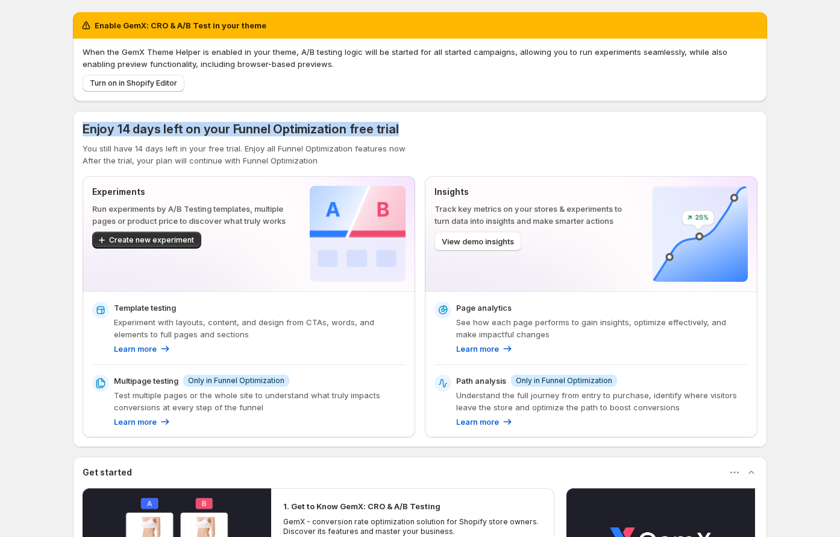
drag, startPoint x: 86, startPoint y: 129, endPoint x: 405, endPoint y: 133, distance: 318.9
click at [405, 133] on div "Enjoy 14 days left on your Funnel Optimization free trial" at bounding box center [420, 129] width 675 height 17
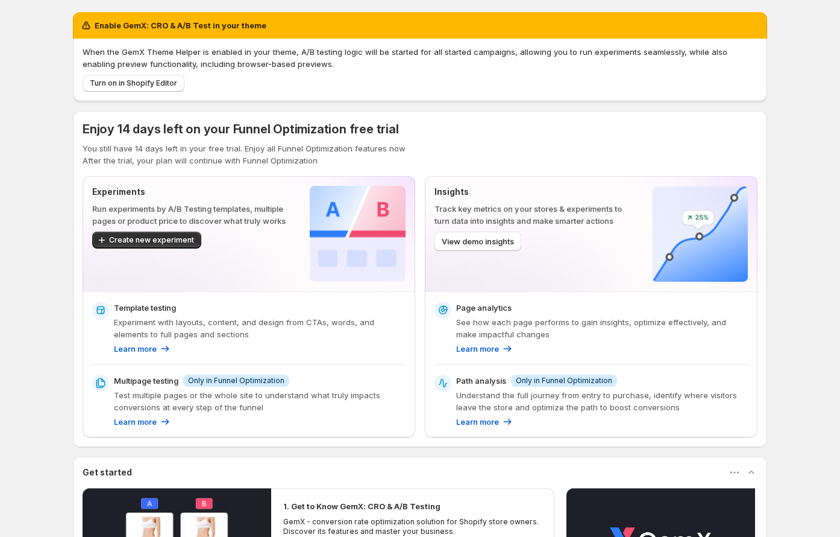
click at [590, 69] on p "When the GemX Theme Helper is enabled in your theme, A/B testing logic will be …" at bounding box center [420, 58] width 675 height 24
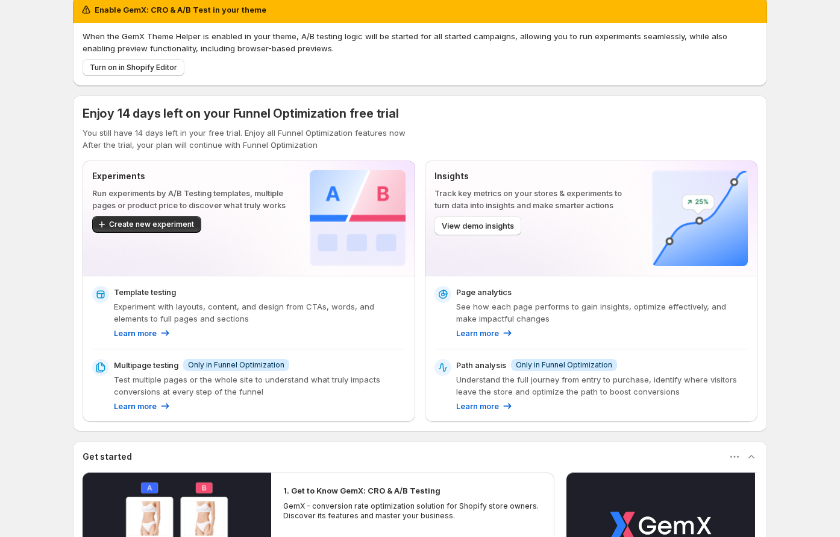
click at [487, 106] on div "Enjoy 14 days left on your Funnel Optimization free trial" at bounding box center [420, 113] width 675 height 17
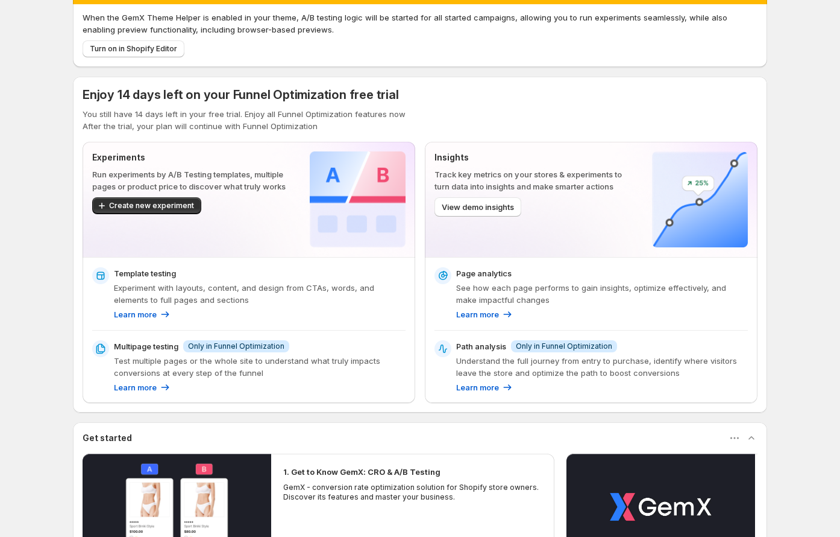
scroll to position [0, 0]
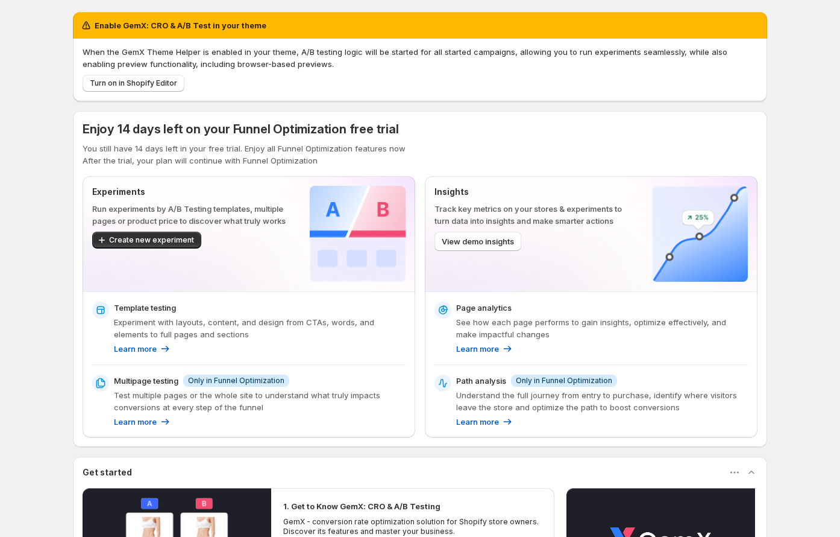
click at [587, 72] on div "Turn on in Shopify Editor" at bounding box center [418, 81] width 680 height 22
click at [265, 52] on p "When the GemX Theme Helper is enabled in your theme, A/B testing logic will be …" at bounding box center [420, 58] width 675 height 24
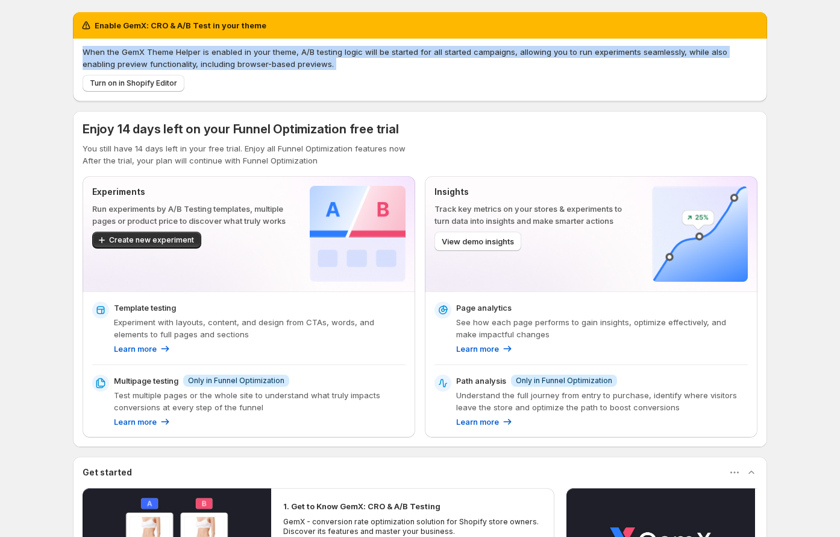
click at [265, 52] on p "When the GemX Theme Helper is enabled in your theme, A/B testing logic will be …" at bounding box center [420, 58] width 675 height 24
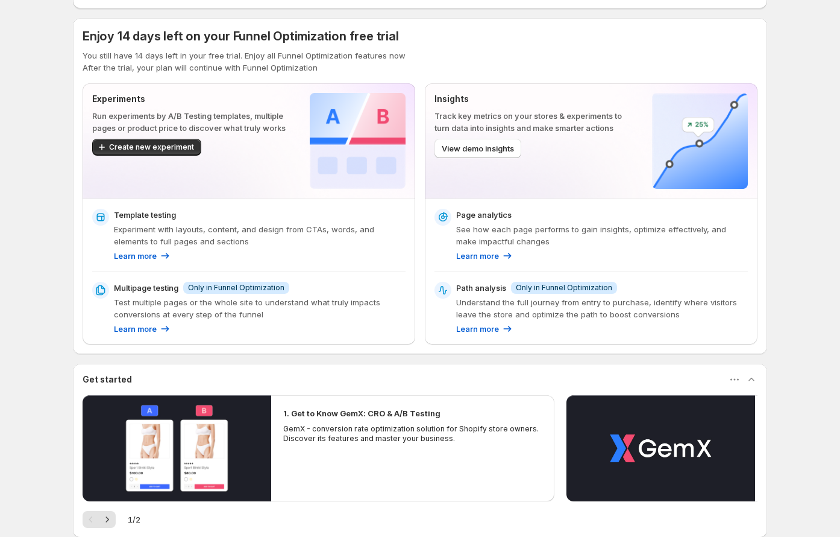
scroll to position [11, 0]
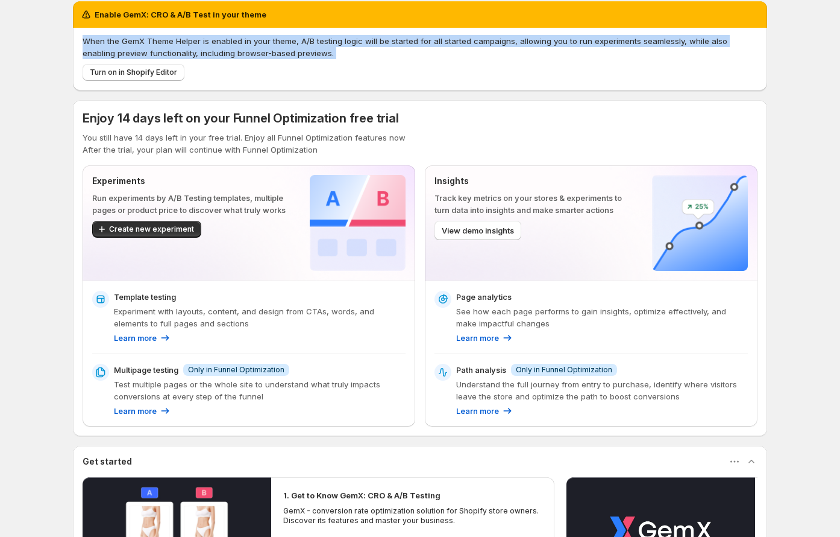
click at [354, 110] on div "Enjoy 14 days left on your Funnel Optimization free trial" at bounding box center [241, 118] width 317 height 17
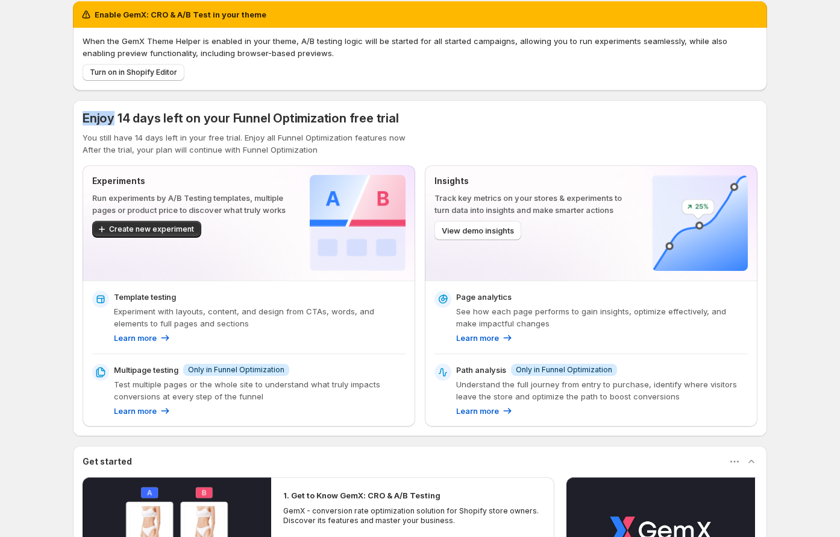
click at [354, 110] on div "Enjoy 14 days left on your Funnel Optimization free trial" at bounding box center [241, 118] width 317 height 17
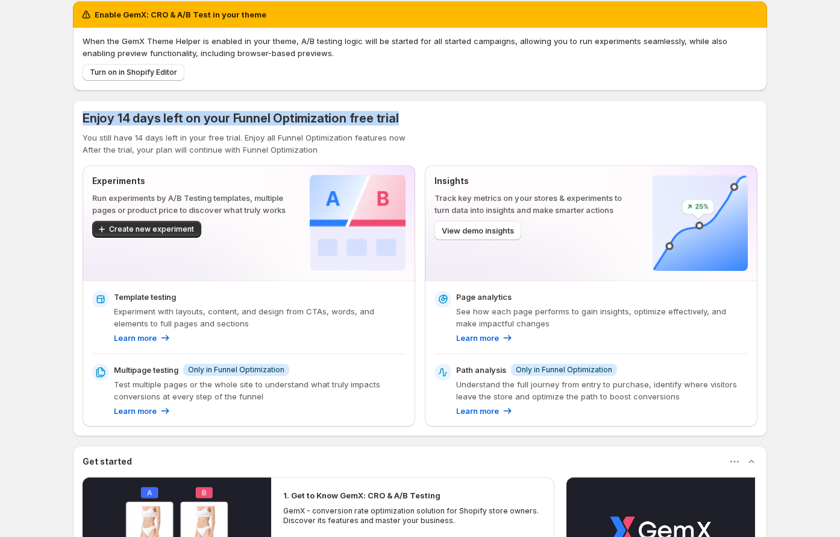
click at [354, 110] on div "Enjoy 14 days left on your Funnel Optimization free trial" at bounding box center [241, 118] width 317 height 17
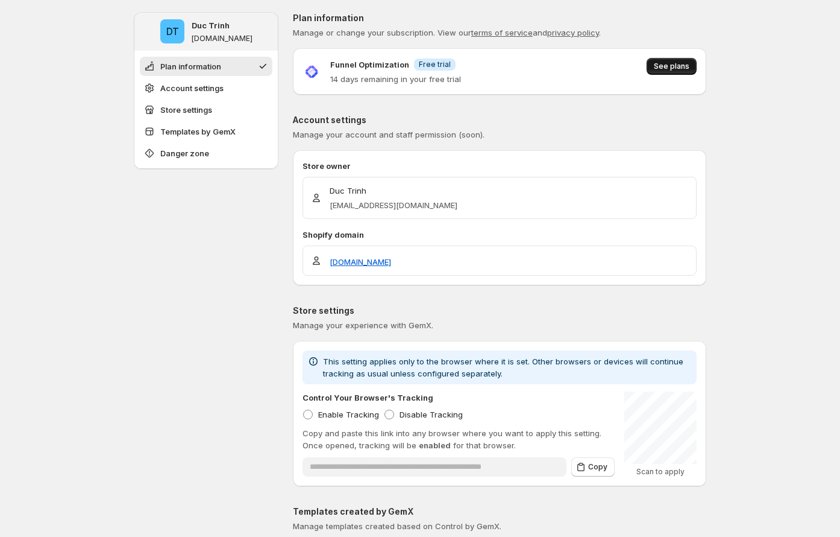
click at [675, 69] on span "See plans" at bounding box center [672, 66] width 36 height 10
click at [336, 86] on div "Funnel Optimization Info Free trial 14 days remaining in your free trial See pl…" at bounding box center [500, 71] width 414 height 46
click at [336, 81] on p "14 days remaining in your free trial" at bounding box center [395, 79] width 131 height 12
click at [336, 80] on p "14 days remaining in your free trial" at bounding box center [395, 79] width 131 height 12
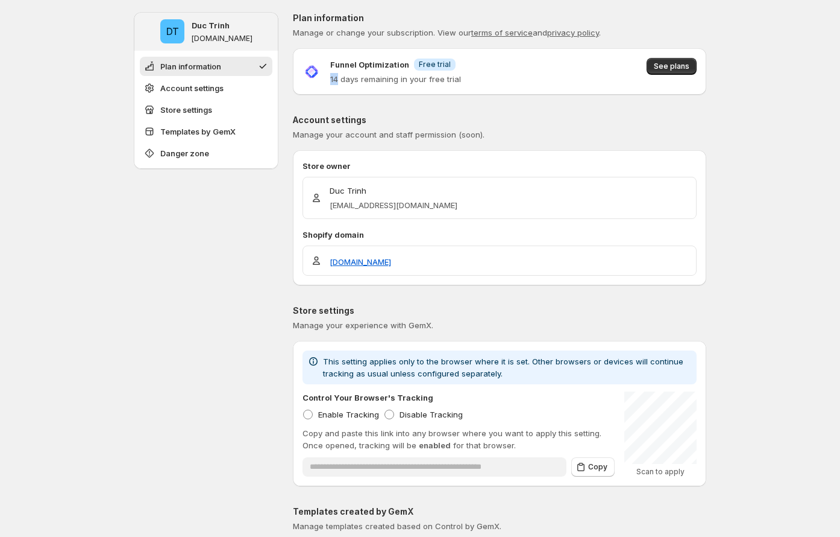
click at [336, 80] on p "14 days remaining in your free trial" at bounding box center [395, 79] width 131 height 12
copy p "14"
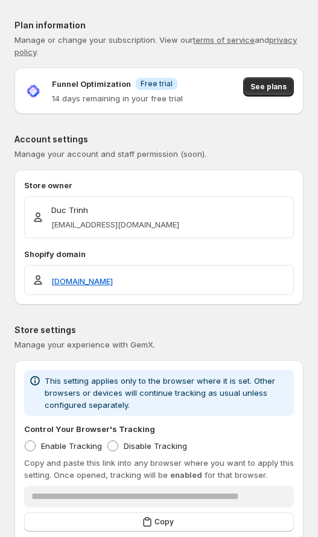
click at [48, 96] on div "Funnel Optimization Info Free trial 14 days remaining in your free trial" at bounding box center [103, 90] width 159 height 27
click at [54, 96] on p "14 days remaining in your free trial" at bounding box center [117, 98] width 131 height 12
click at [54, 95] on p "14 days remaining in your free trial" at bounding box center [117, 98] width 131 height 12
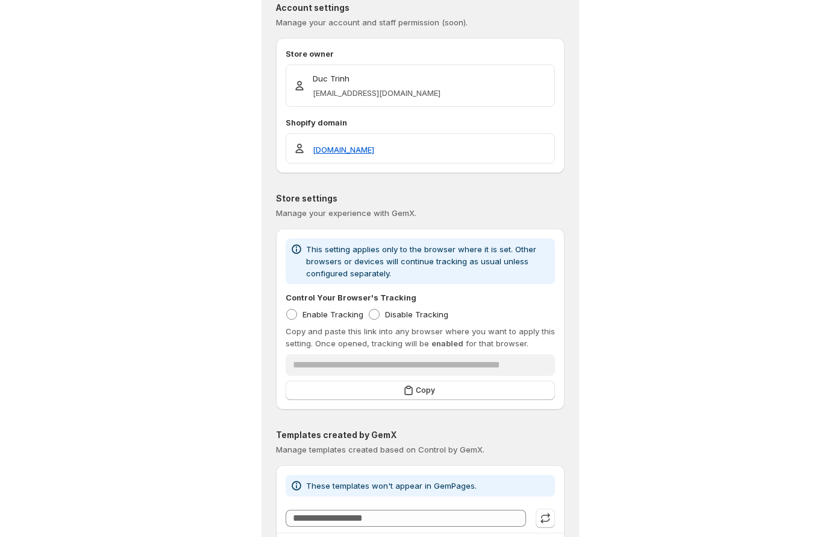
scroll to position [8, 0]
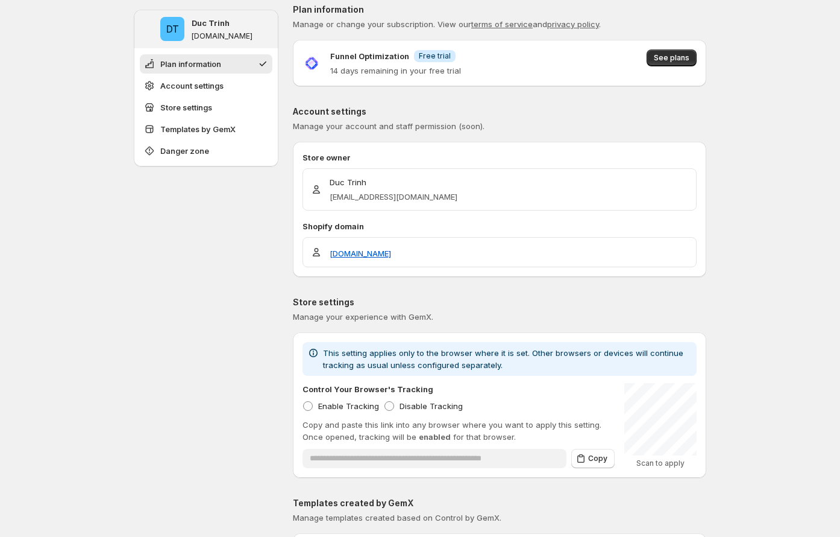
click at [354, 78] on div "Funnel Optimization Info Free trial 14 days remaining in your free trial See pl…" at bounding box center [500, 63] width 414 height 46
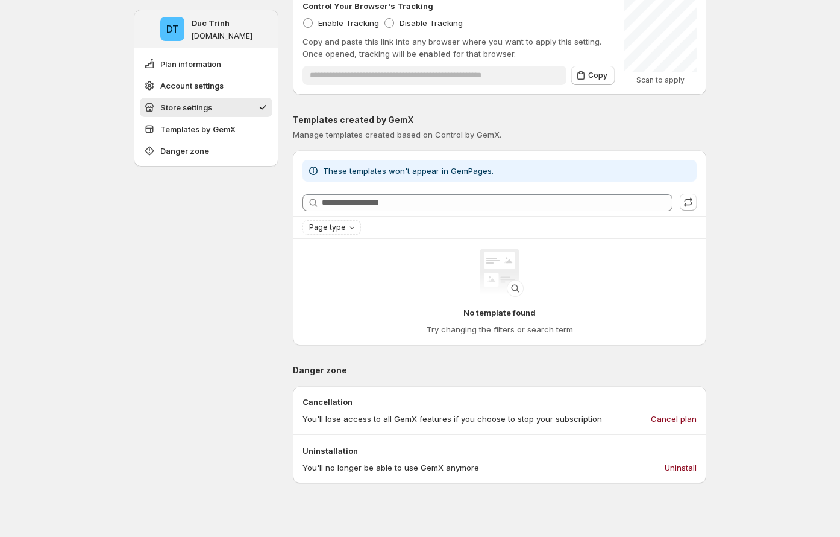
scroll to position [603, 0]
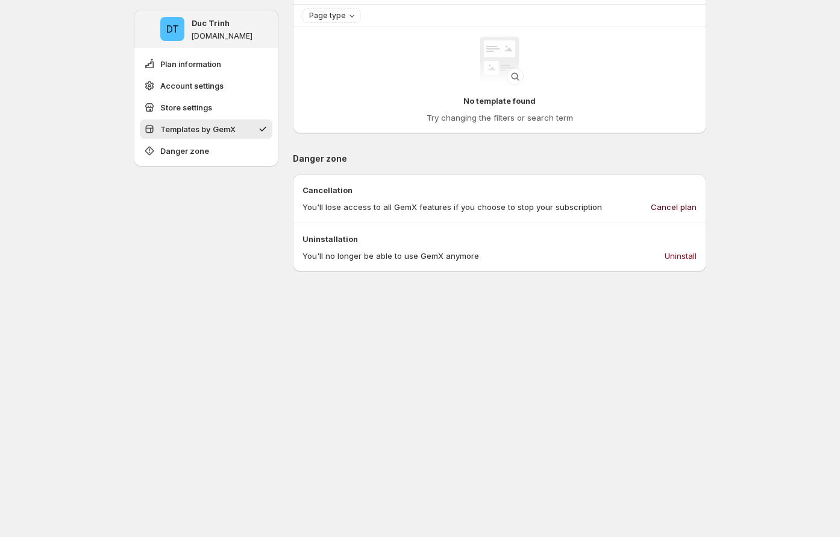
click at [519, 208] on span "Cancel plan" at bounding box center [674, 207] width 46 height 12
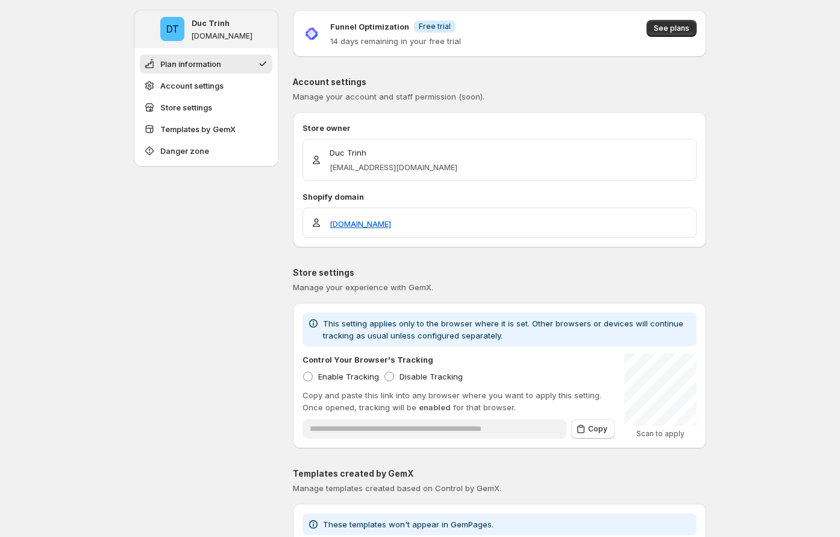
scroll to position [0, 0]
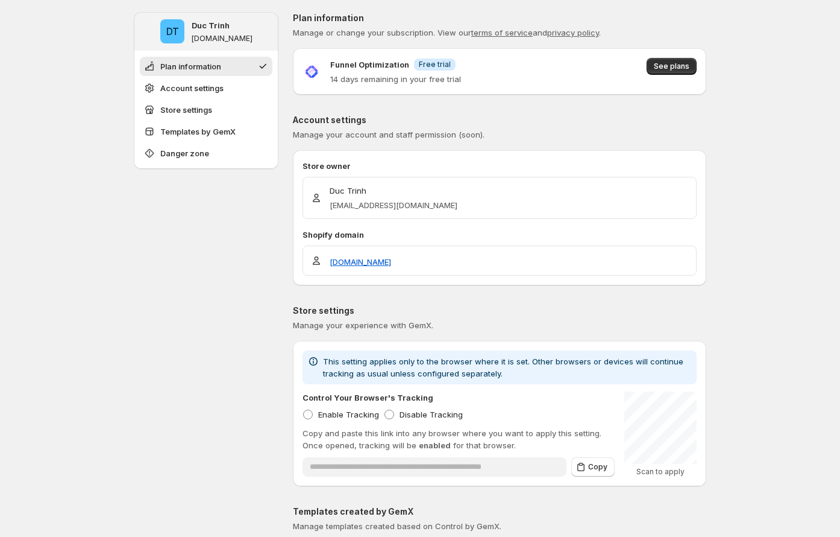
click at [359, 83] on p "14 days remaining in your free trial" at bounding box center [395, 79] width 131 height 12
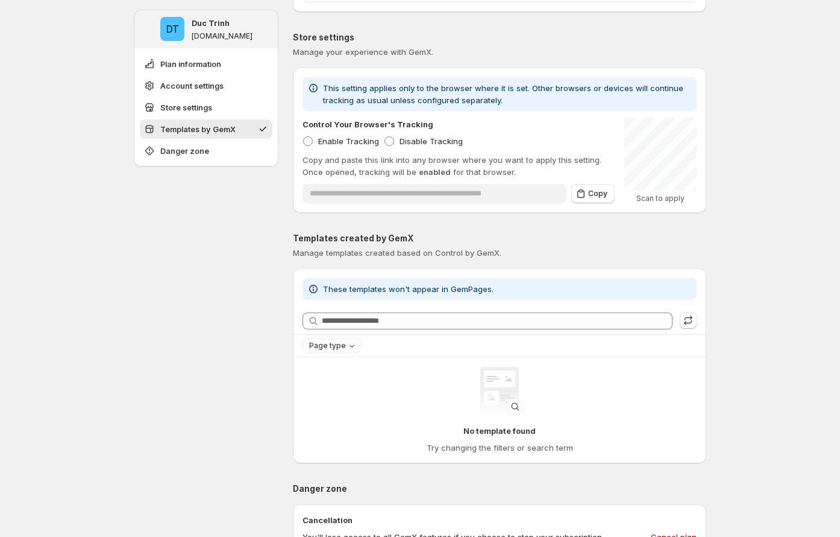
scroll to position [520, 0]
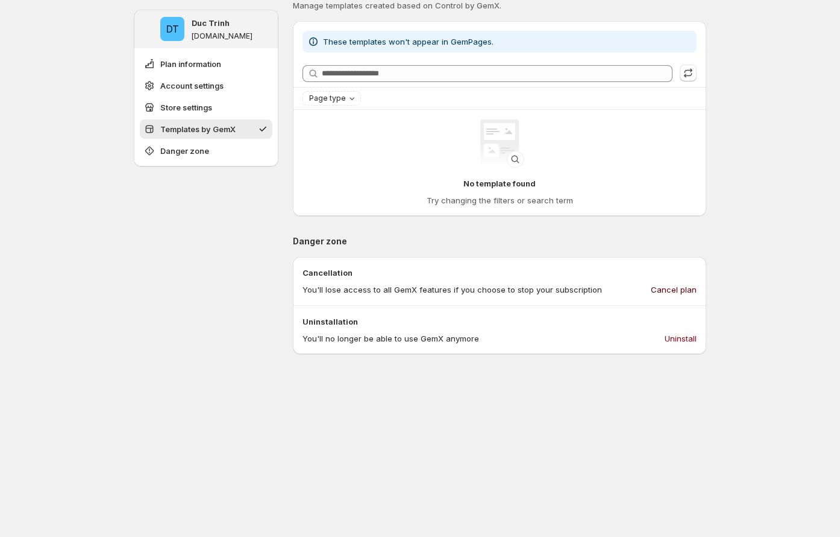
click at [519, 290] on span "Cancel plan" at bounding box center [674, 289] width 46 height 12
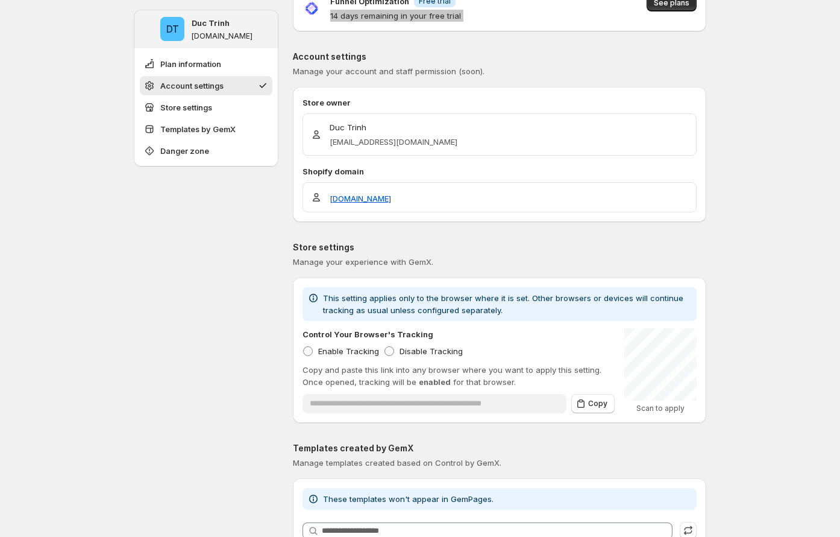
scroll to position [0, 0]
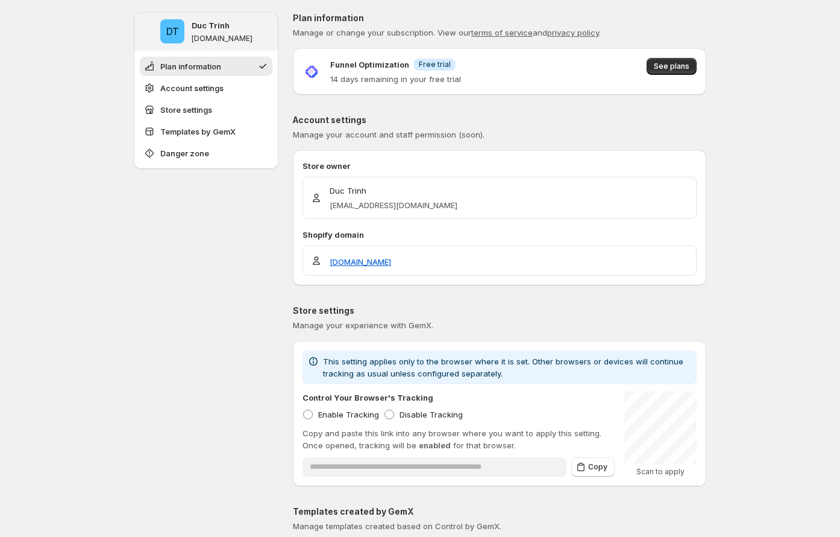
click at [519, 121] on p "Account settings" at bounding box center [500, 120] width 414 height 12
click at [339, 77] on p "14 days remaining in your free trial" at bounding box center [395, 79] width 131 height 12
click at [497, 112] on div "**********" at bounding box center [500, 443] width 414 height 862
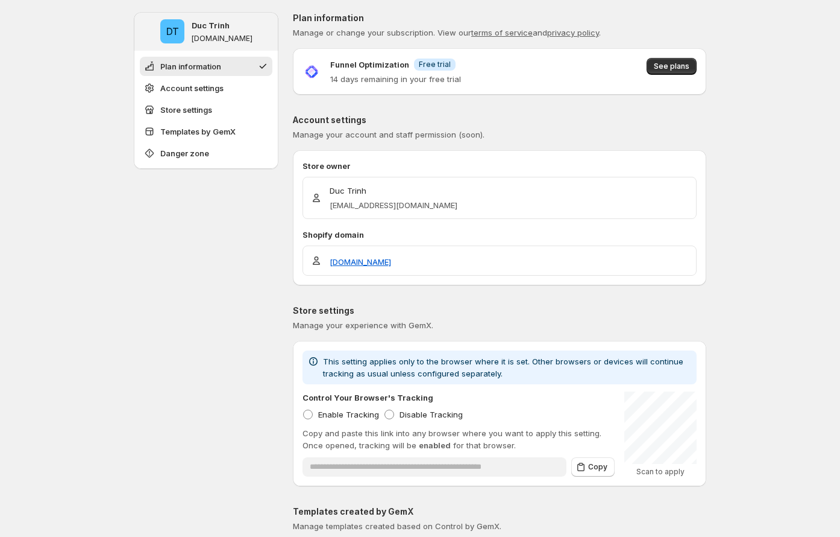
click at [519, 56] on div "Funnel Optimization Info Free trial 14 days remaining in your free trial See pl…" at bounding box center [500, 71] width 414 height 46
click at [519, 62] on span "See plans" at bounding box center [672, 66] width 36 height 10
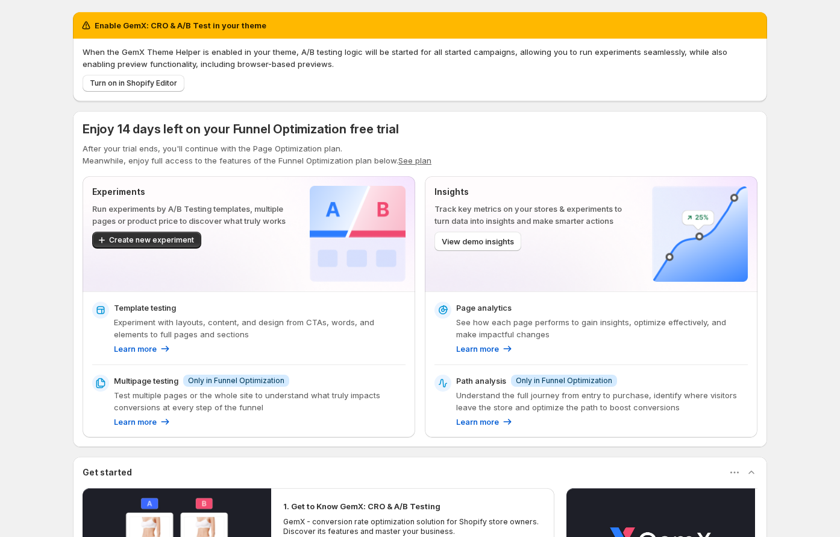
scroll to position [15, 0]
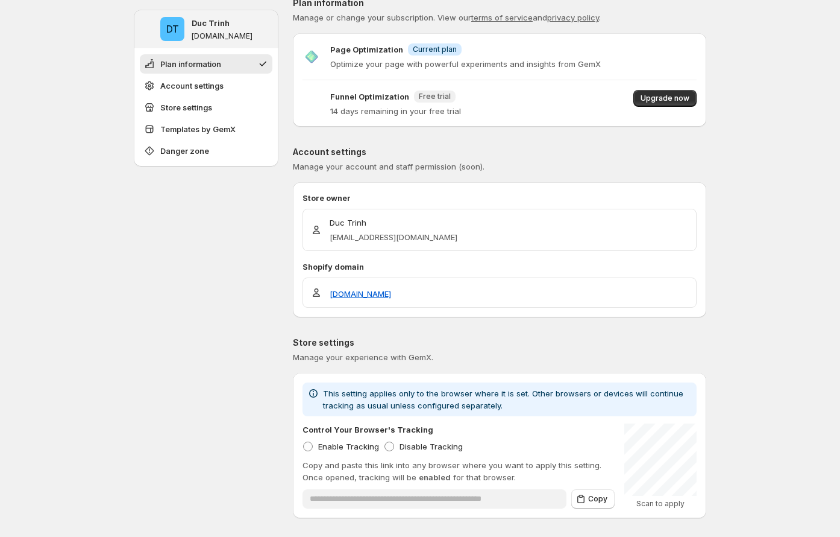
click at [576, 146] on p "Account settings" at bounding box center [500, 152] width 414 height 12
click at [359, 93] on p "Funnel Optimization" at bounding box center [369, 96] width 79 height 12
click at [369, 113] on p "14 days remaining in your free trial" at bounding box center [395, 111] width 131 height 12
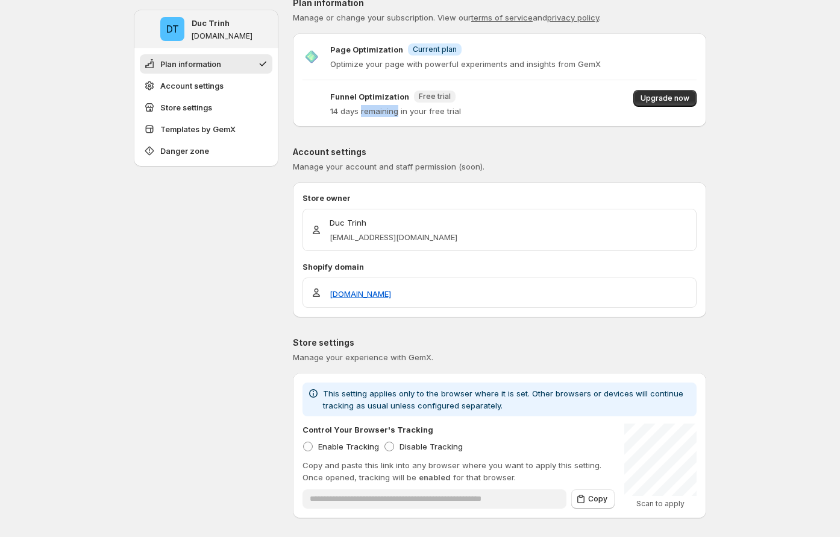
click at [369, 113] on p "14 days remaining in your free trial" at bounding box center [395, 111] width 131 height 12
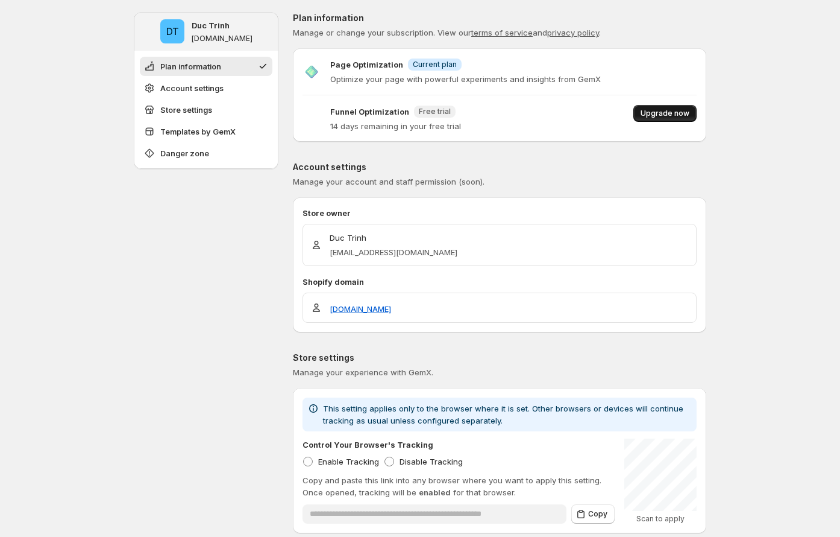
click at [666, 107] on button "Upgrade now" at bounding box center [665, 113] width 63 height 17
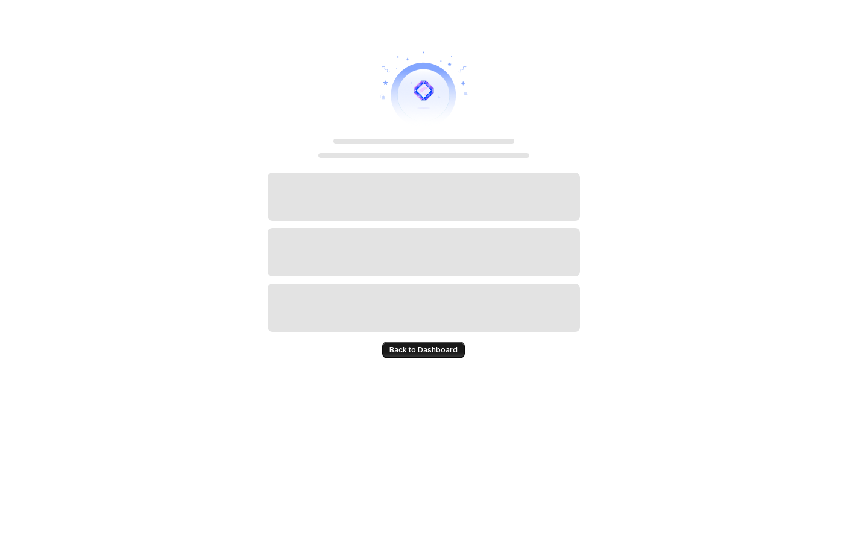
click at [439, 348] on span "Back to Dashboard" at bounding box center [423, 350] width 68 height 10
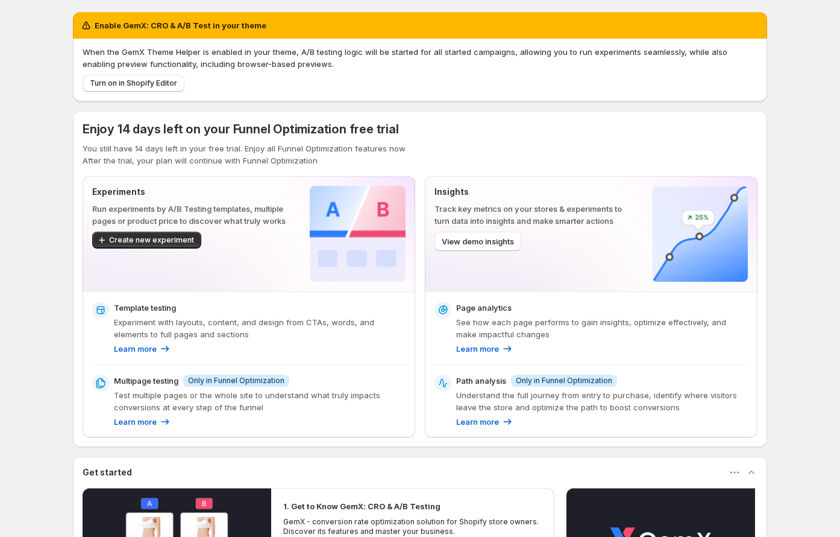
click at [487, 80] on div "Turn on in Shopify Editor" at bounding box center [418, 81] width 680 height 22
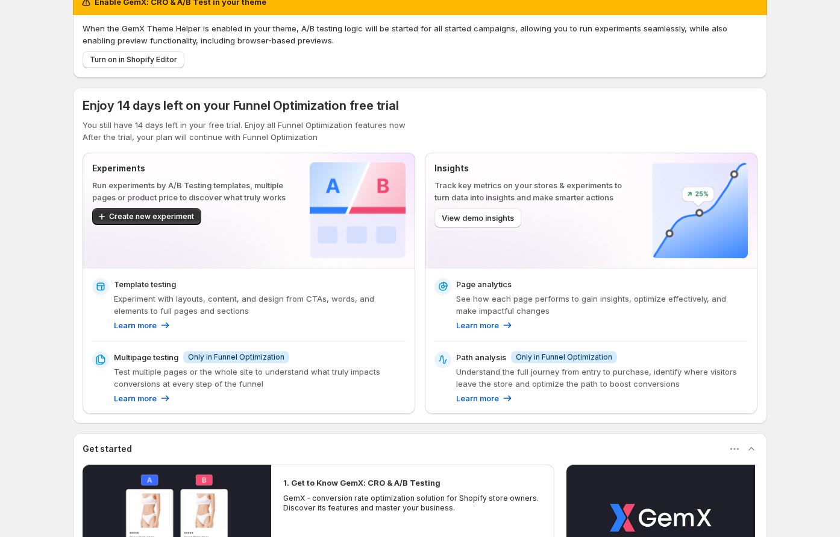
scroll to position [31, 0]
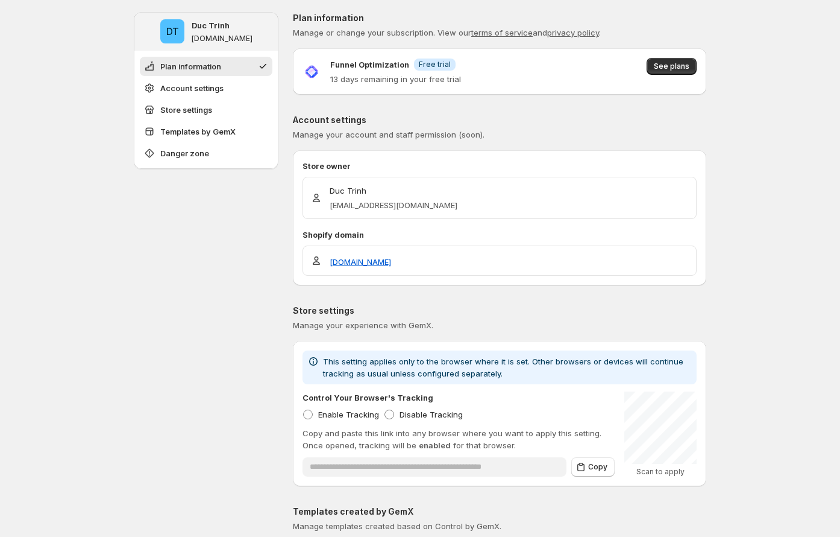
click at [339, 83] on p "13 days remaining in your free trial" at bounding box center [395, 79] width 131 height 12
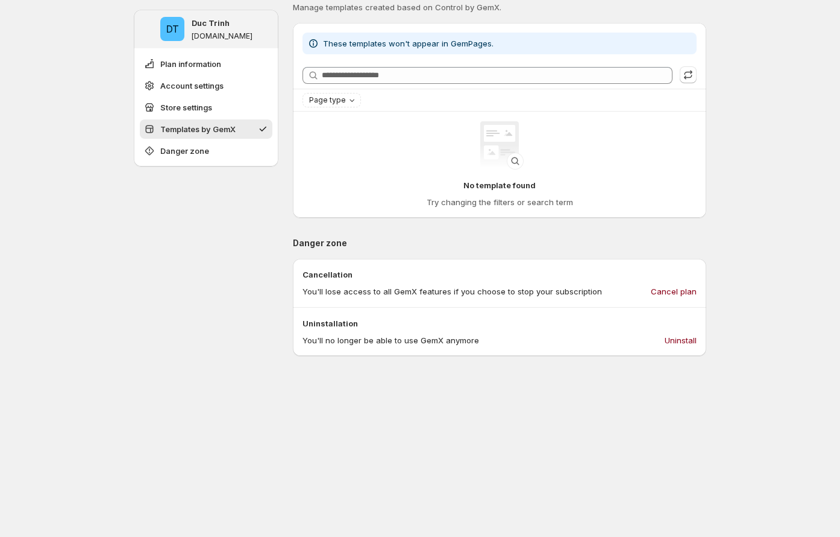
scroll to position [656, 0]
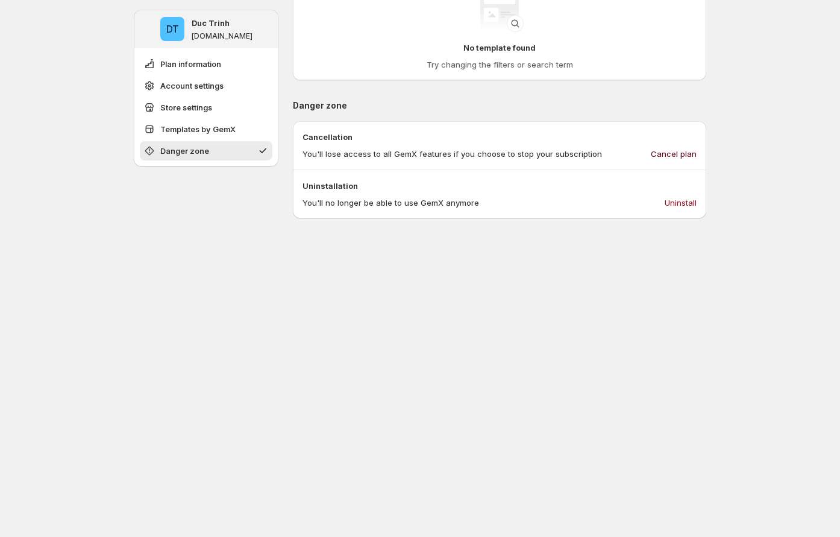
click at [687, 149] on span "Cancel plan" at bounding box center [674, 154] width 46 height 12
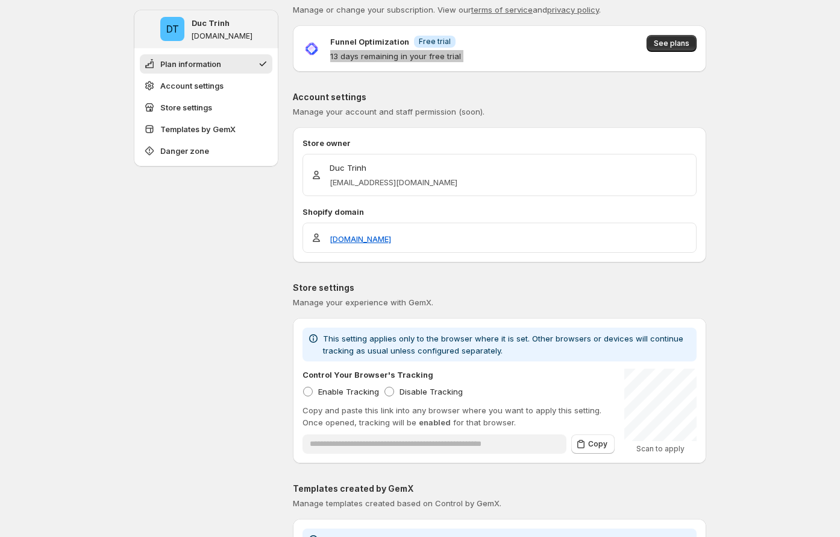
scroll to position [0, 0]
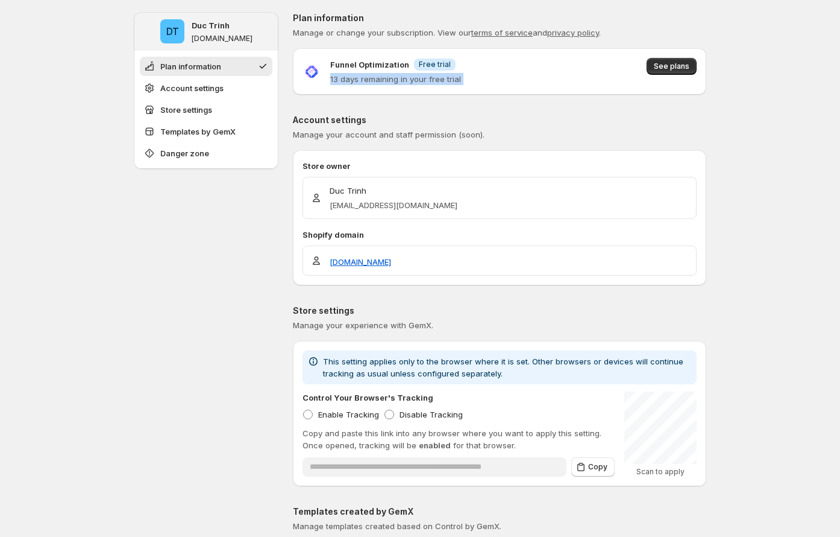
click at [394, 77] on p "13 days remaining in your free trial" at bounding box center [395, 79] width 131 height 12
click at [669, 66] on span "See plans" at bounding box center [672, 66] width 36 height 10
click at [687, 68] on span "See plans" at bounding box center [672, 66] width 36 height 10
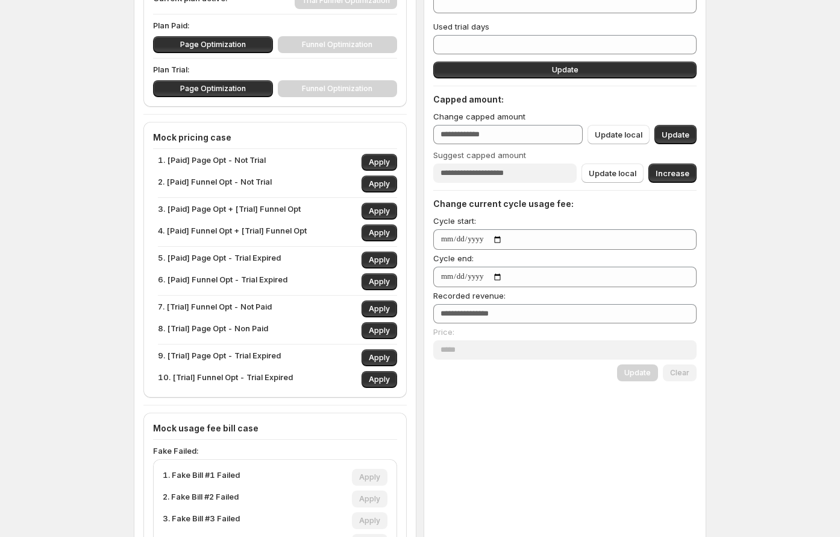
scroll to position [197, 0]
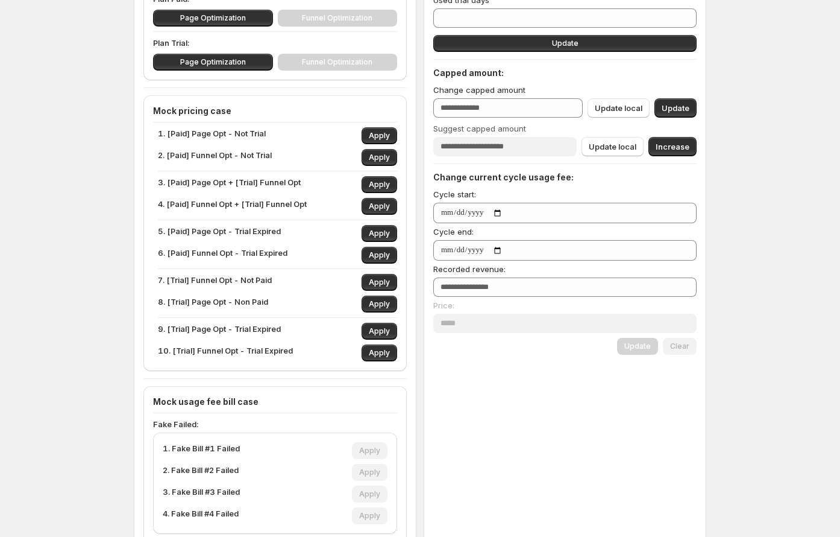
click at [204, 184] on p "3. [Paid] Page Opt + [Trial] Funnel Opt" at bounding box center [229, 184] width 143 height 17
click at [326, 179] on button "Apply" at bounding box center [380, 184] width 36 height 17
type input "*"
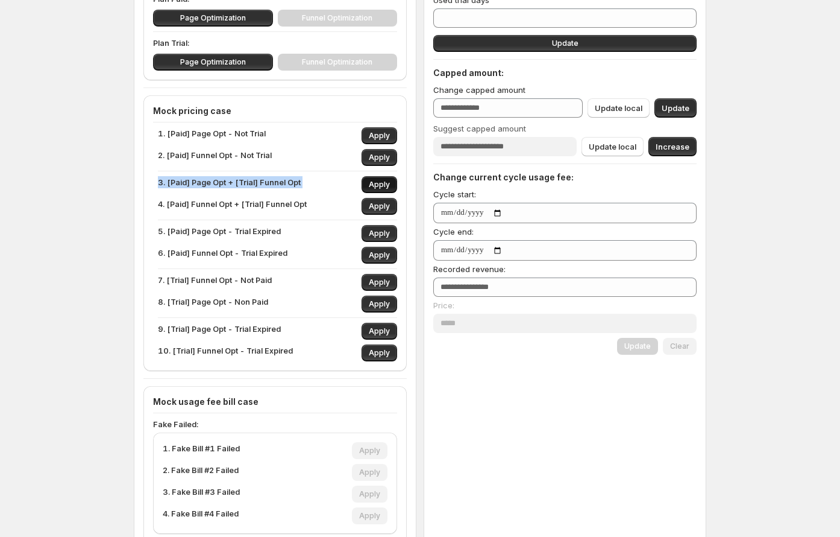
type input "*"
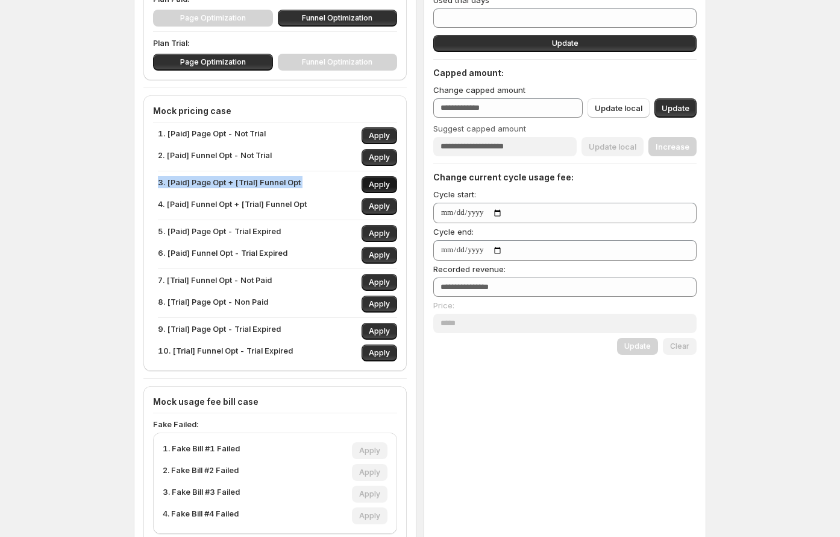
click at [326, 179] on button "Apply" at bounding box center [380, 184] width 36 height 17
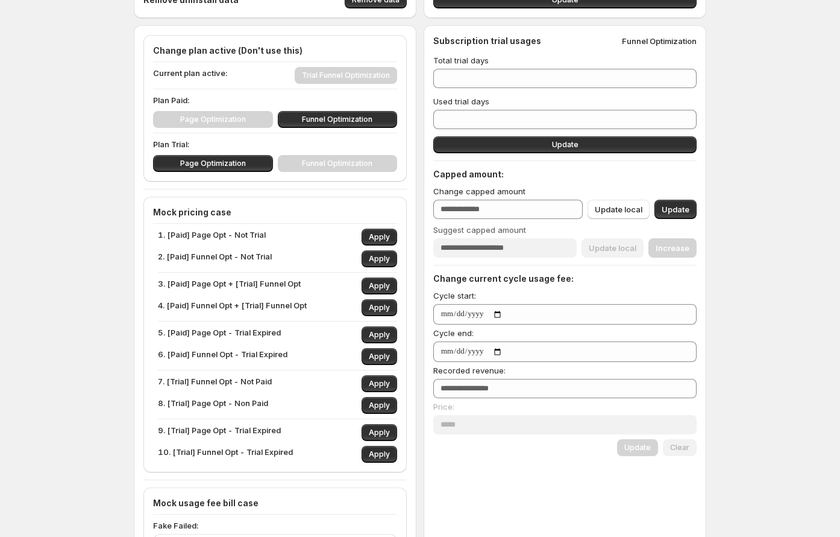
scroll to position [102, 0]
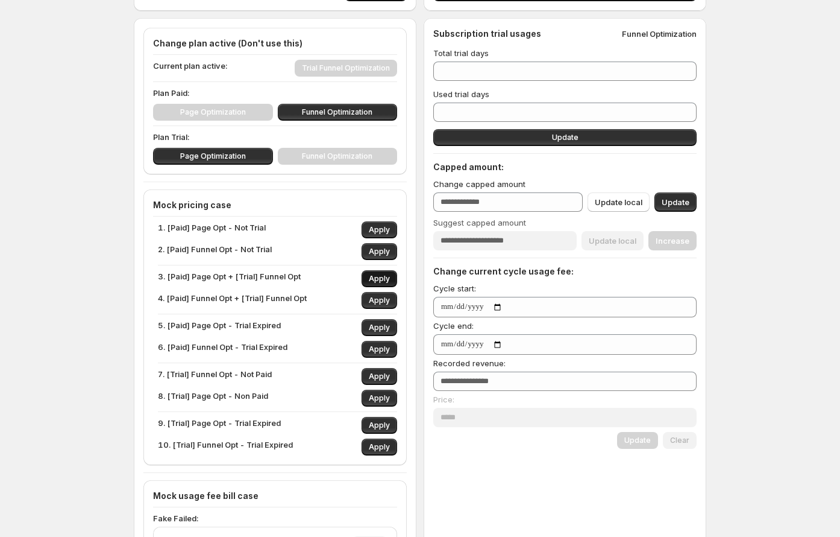
click at [326, 282] on span "Apply" at bounding box center [379, 279] width 21 height 10
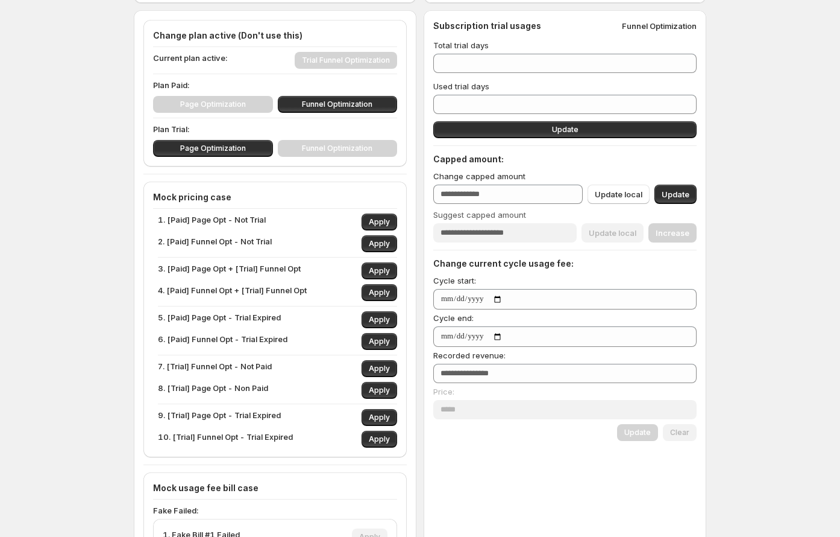
click at [213, 364] on p "7. [Trial] Funnel Opt - Not Paid" at bounding box center [215, 368] width 114 height 17
drag, startPoint x: 213, startPoint y: 364, endPoint x: 271, endPoint y: 370, distance: 58.7
click at [213, 365] on p "7. [Trial] Funnel Opt - Not Paid" at bounding box center [215, 368] width 114 height 17
click at [326, 386] on span "Apply" at bounding box center [379, 390] width 21 height 10
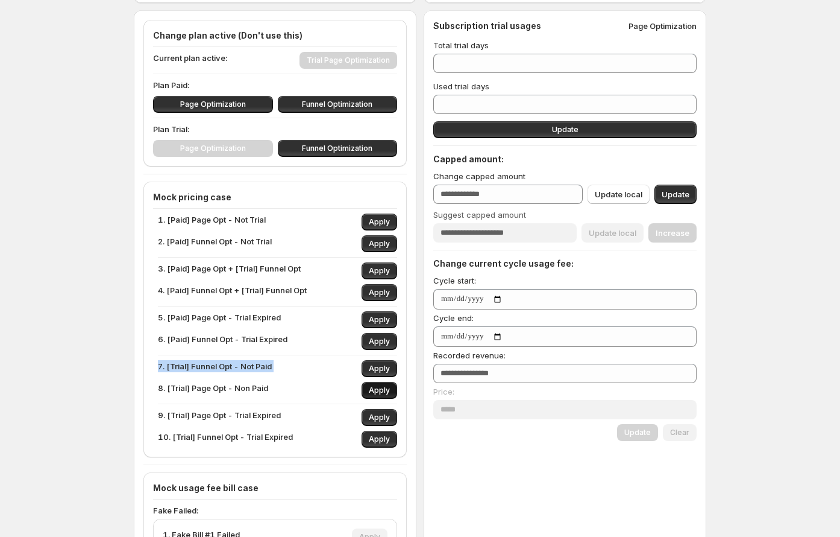
click at [326, 386] on span "Apply" at bounding box center [379, 390] width 21 height 10
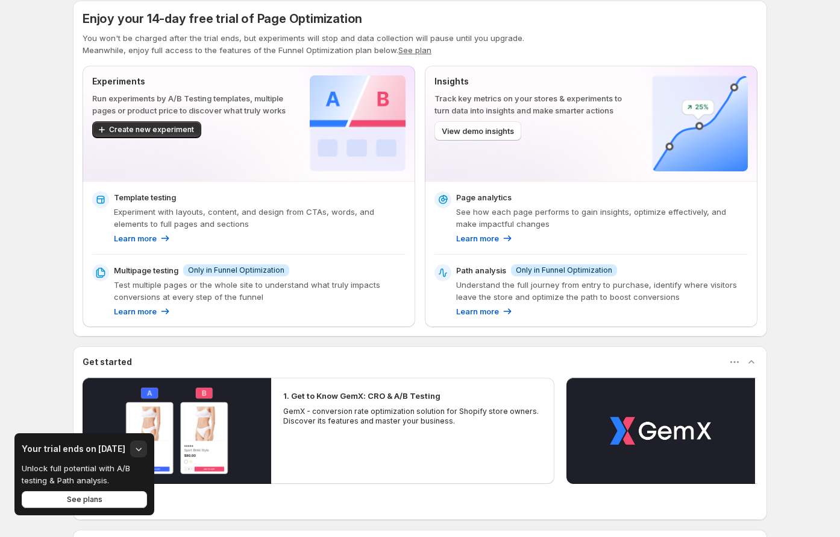
click at [106, 450] on h3 "Your trial ends on Oct 22" at bounding box center [74, 449] width 104 height 12
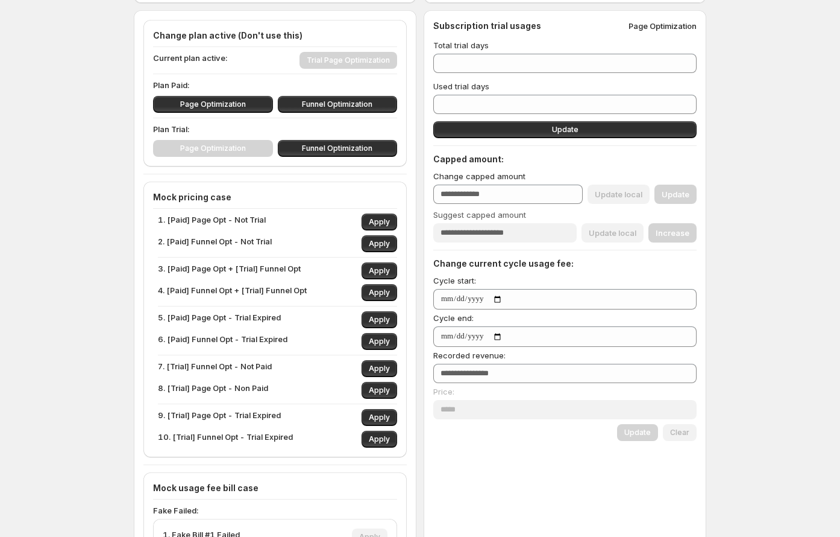
type input "***"
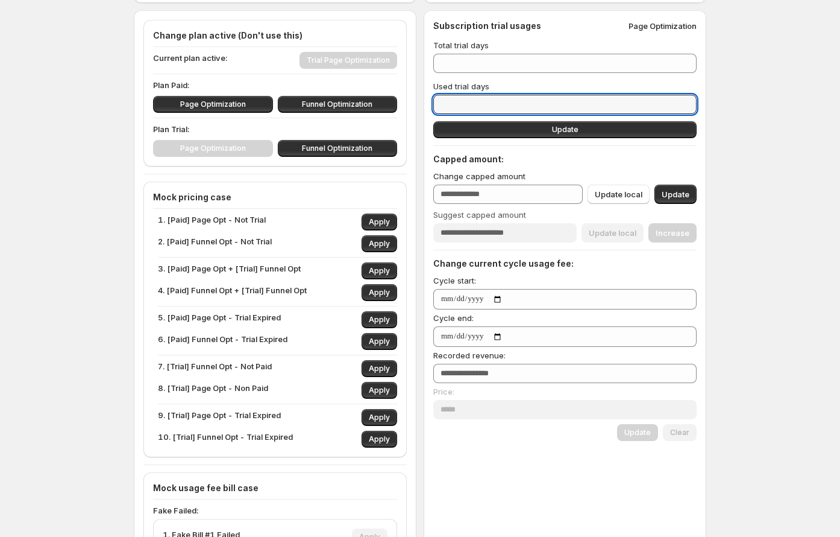
drag, startPoint x: 458, startPoint y: 102, endPoint x: 424, endPoint y: 101, distance: 33.8
click at [326, 101] on div "Sync access token Handle sync Disconnect web pixel Disconnect Remove onboarding…" at bounding box center [420, 396] width 573 height 989
type input "*"
drag, startPoint x: 482, startPoint y: 101, endPoint x: 453, endPoint y: 110, distance: 30.9
click at [326, 101] on div "Sync access token Handle sync Disconnect web pixel Disconnect Remove onboarding…" at bounding box center [420, 396] width 573 height 989
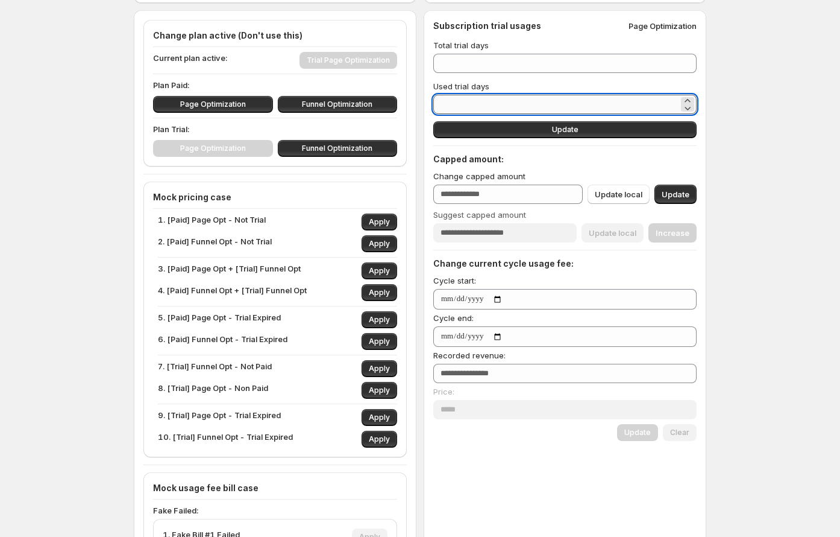
type input "*"
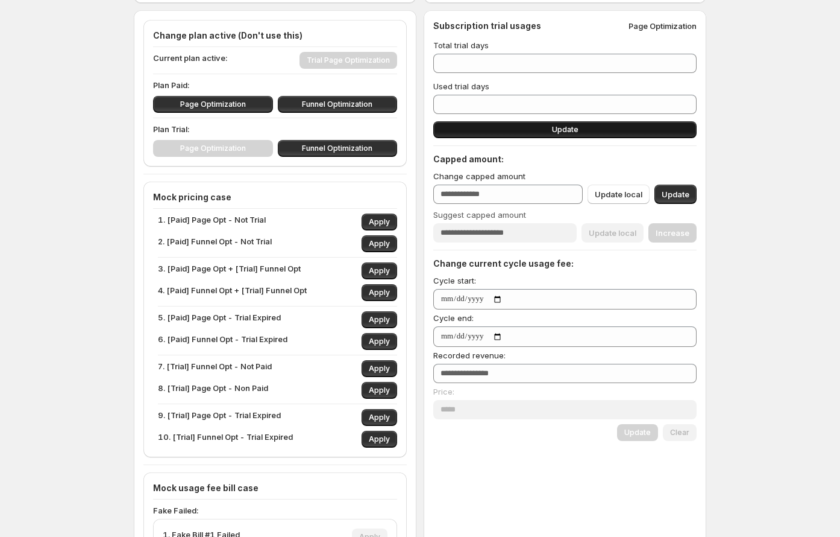
click at [326, 132] on span "Update" at bounding box center [565, 130] width 27 height 10
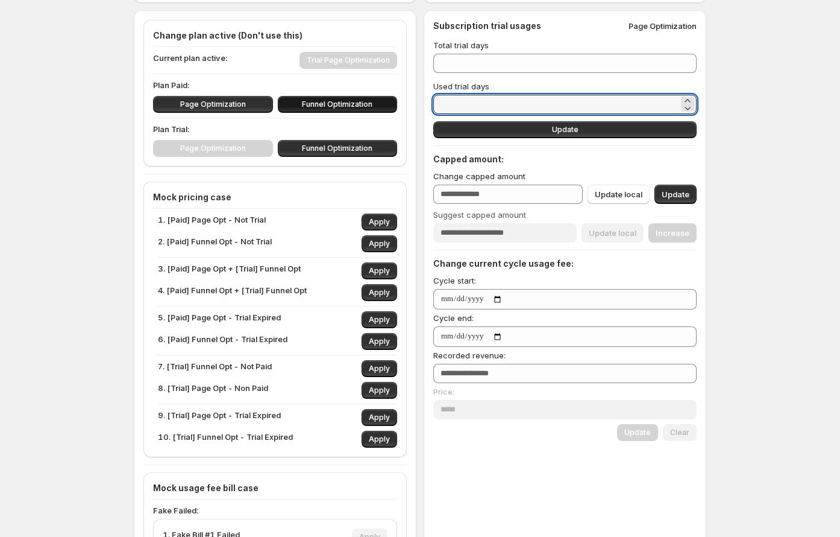
drag, startPoint x: 486, startPoint y: 100, endPoint x: 397, endPoint y: 106, distance: 89.4
click at [326, 106] on div "Sync access token Handle sync Disconnect web pixel Disconnect Remove onboarding…" at bounding box center [420, 396] width 573 height 989
type input "*"
click at [326, 131] on button "Update" at bounding box center [564, 129] width 263 height 17
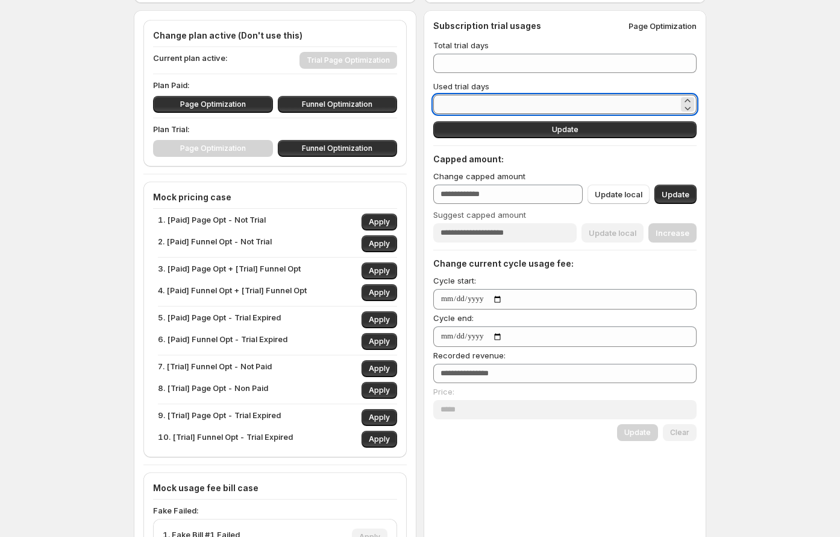
click at [326, 102] on input "*" at bounding box center [555, 104] width 245 height 19
click at [326, 101] on input "*" at bounding box center [555, 104] width 245 height 19
type input "*"
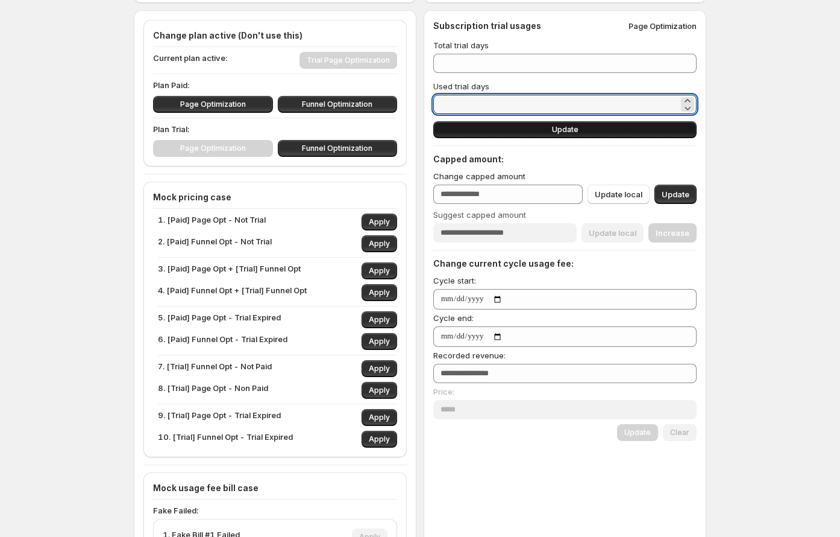
type input "*"
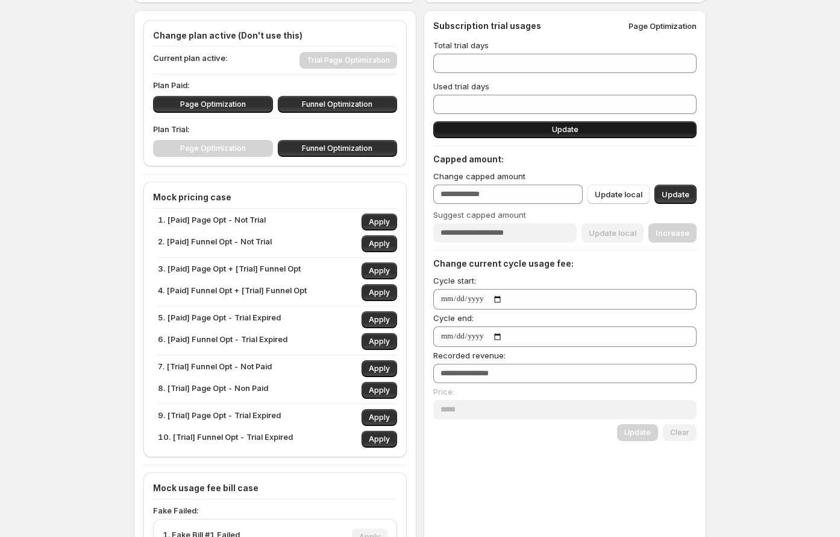
click at [326, 134] on button "Update" at bounding box center [564, 129] width 263 height 17
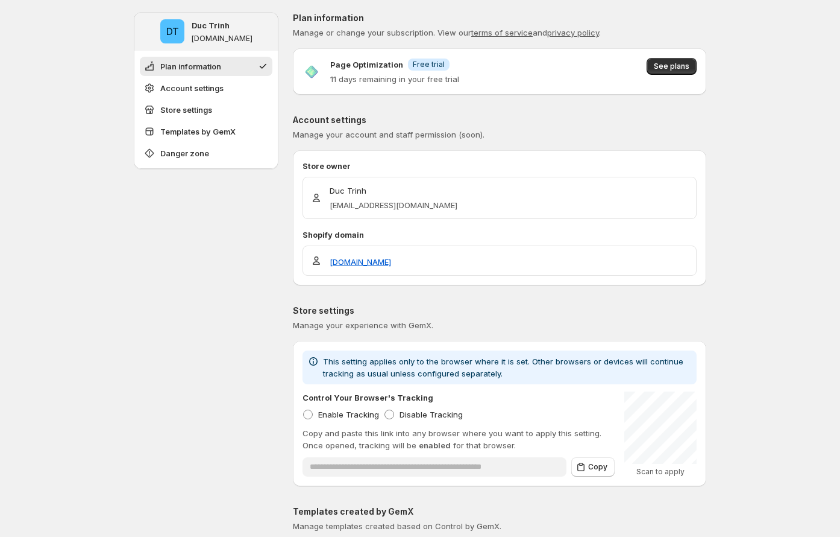
click at [326, 71] on div "Page Optimization Info Free trial 11 days remaining in your free trial" at bounding box center [394, 71] width 129 height 27
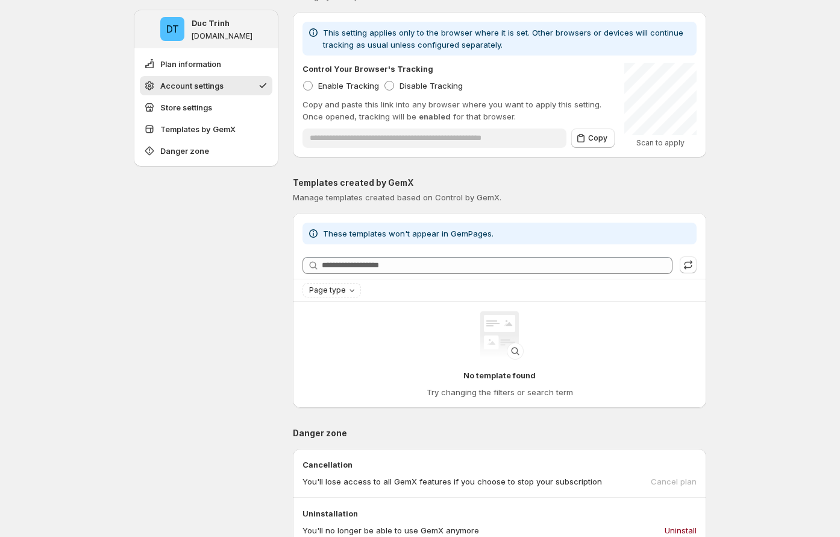
scroll to position [584, 0]
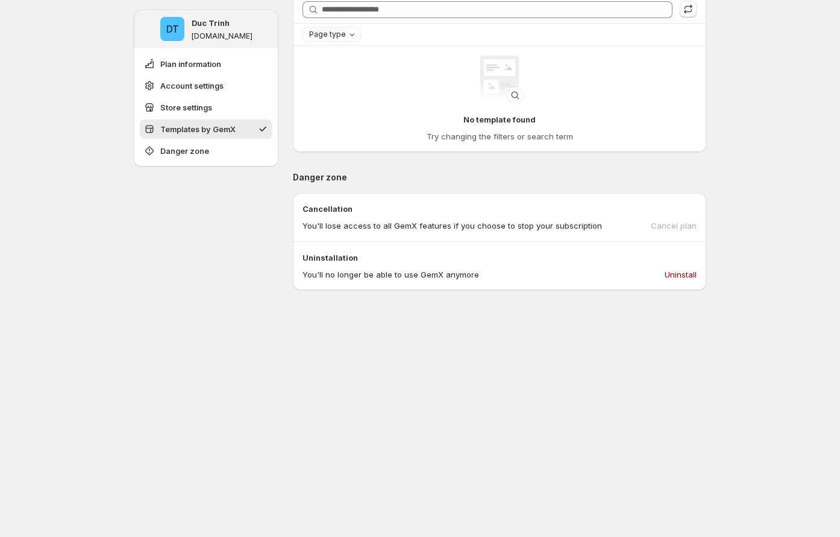
click at [326, 209] on div "**********" at bounding box center [420, 62] width 840 height 1293
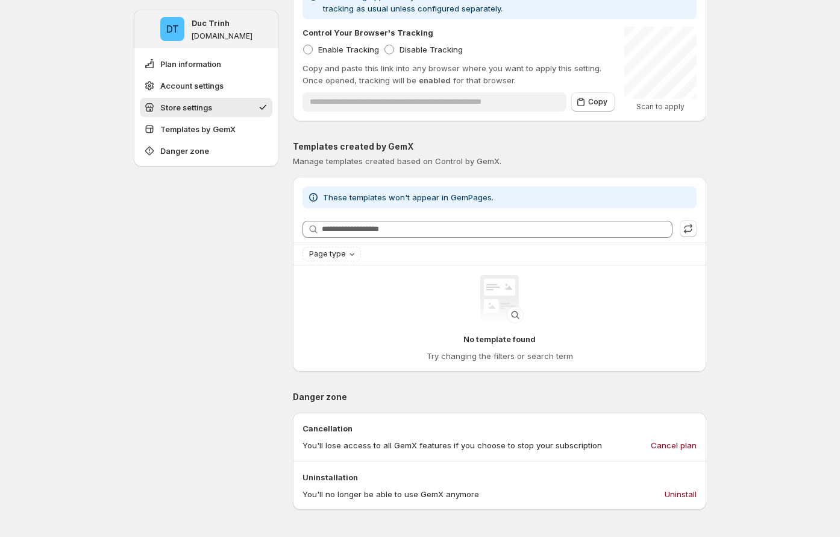
scroll to position [690, 0]
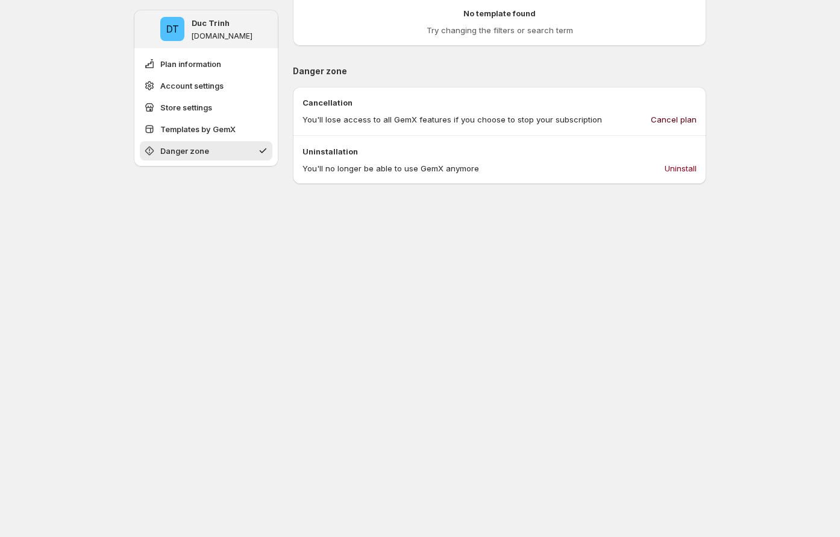
click at [686, 119] on span "Cancel plan" at bounding box center [674, 119] width 46 height 12
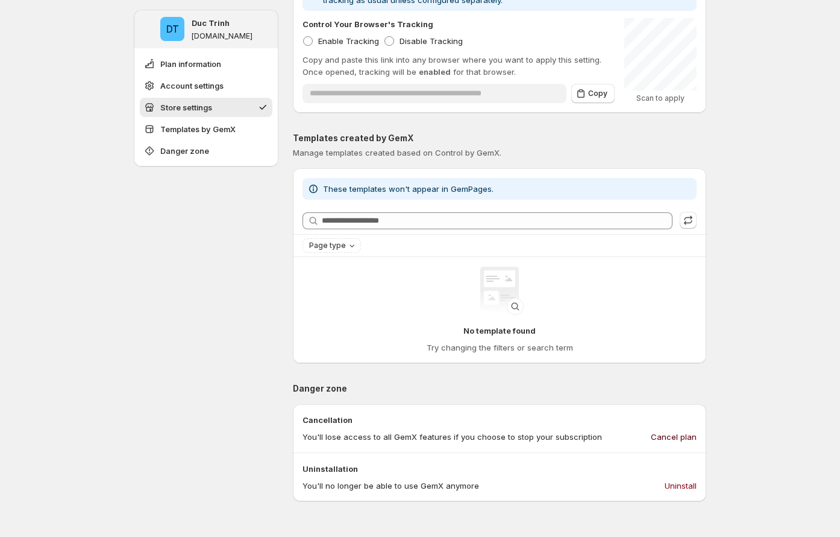
scroll to position [245, 0]
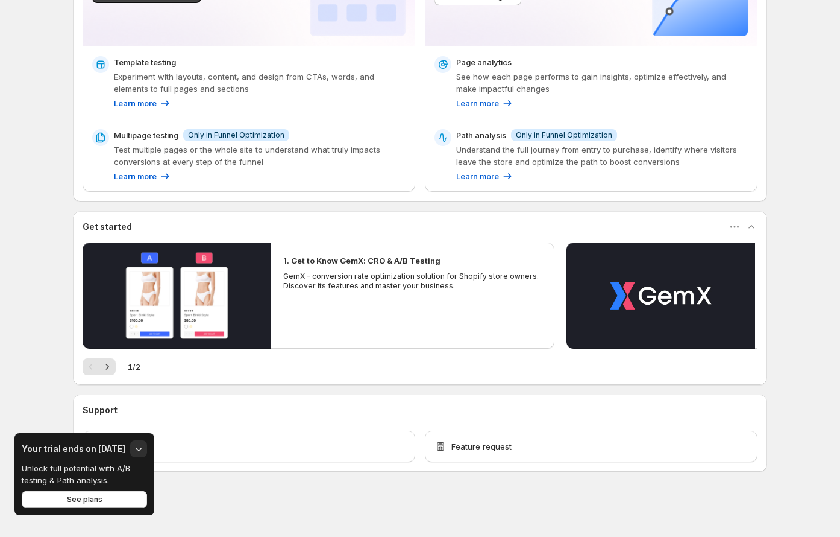
click at [118, 448] on h3 "Your trial ends on [DATE]" at bounding box center [74, 449] width 104 height 12
click at [118, 447] on h3 "Your trial ends on [DATE]" at bounding box center [74, 449] width 104 height 12
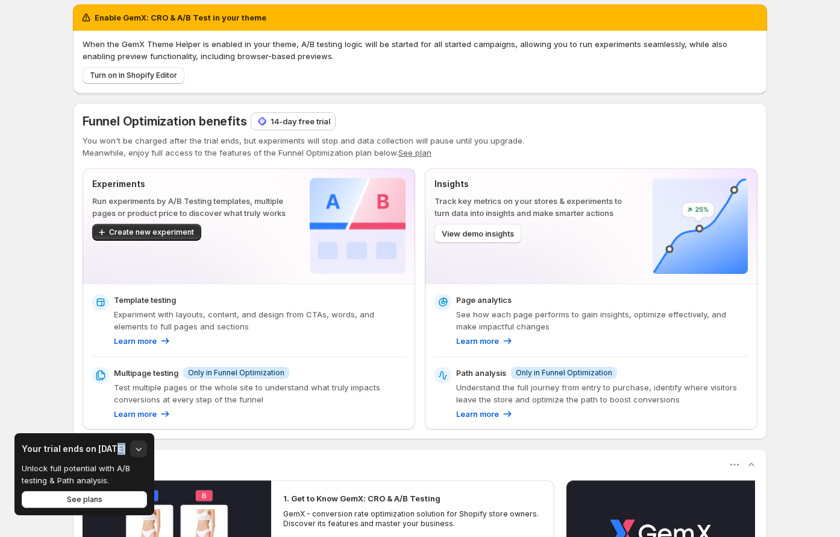
scroll to position [0, 0]
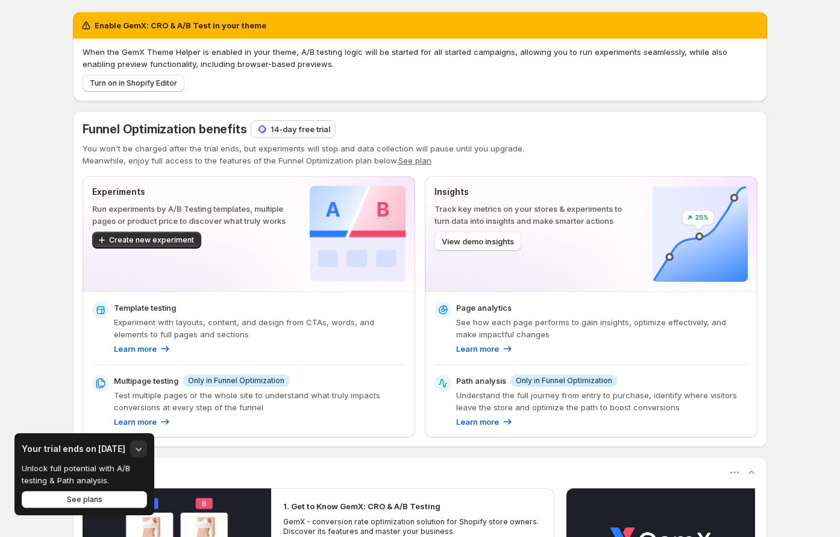
click at [111, 452] on h3 "Your trial ends on [DATE]" at bounding box center [74, 449] width 104 height 12
click at [108, 451] on h3 "Your trial ends on [DATE]" at bounding box center [74, 449] width 104 height 12
drag, startPoint x: 98, startPoint y: 450, endPoint x: 122, endPoint y: 448, distance: 24.8
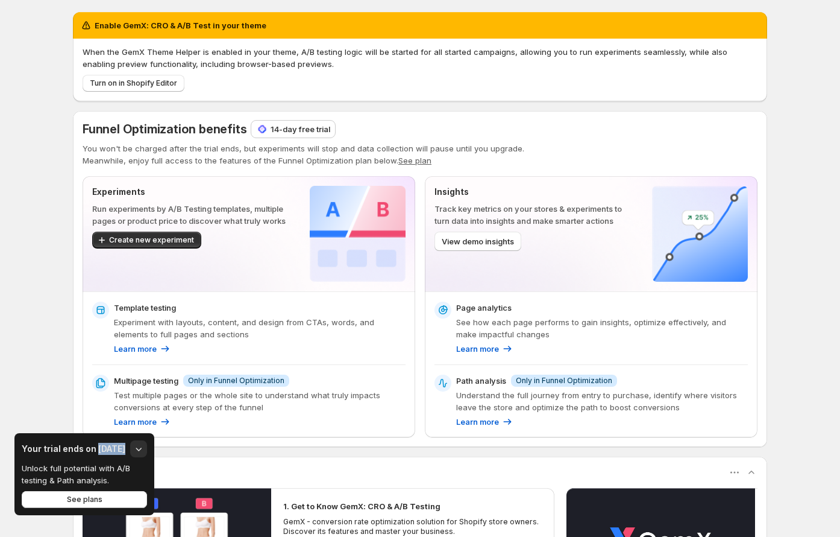
click at [122, 448] on div "Your trial ends on [DATE]" at bounding box center [84, 448] width 125 height 17
copy h3 "[DATE]"
click at [33, 209] on div "Enable GemX: CRO & A/B Test in your theme When the GemX Theme Helper is enabled…" at bounding box center [420, 391] width 840 height 782
click at [63, 168] on div "Enable GemX: CRO & A/B Test in your theme When the GemX Theme Helper is enabled…" at bounding box center [419, 391] width 723 height 782
